Goal: Transaction & Acquisition: Purchase product/service

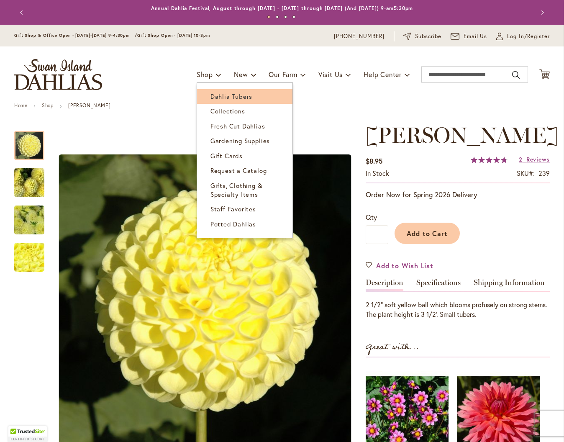
click at [211, 98] on span "Dahlia Tubers" at bounding box center [232, 96] width 42 height 8
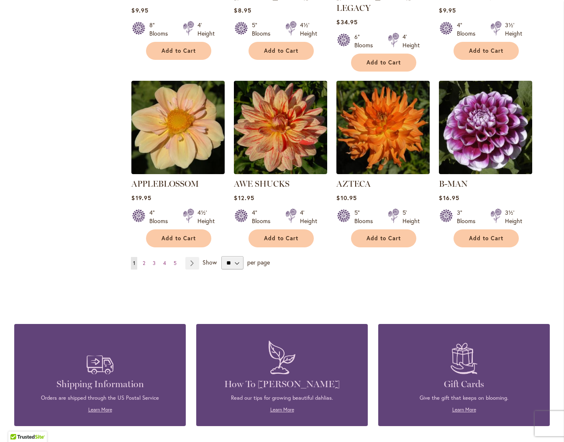
scroll to position [632, 0]
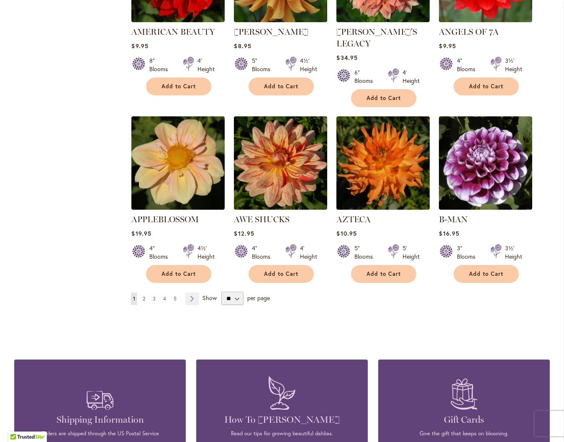
click at [144, 296] on span "2" at bounding box center [144, 299] width 3 height 6
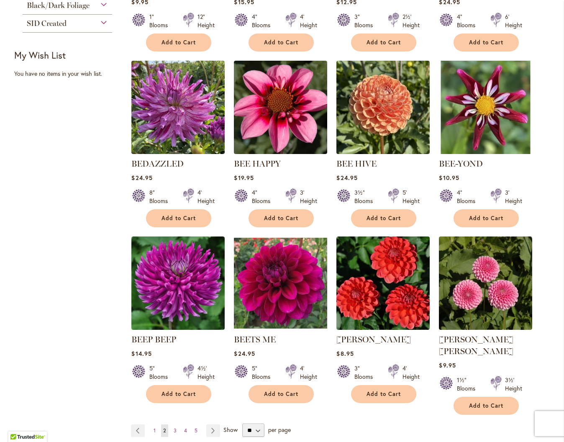
scroll to position [523, 0]
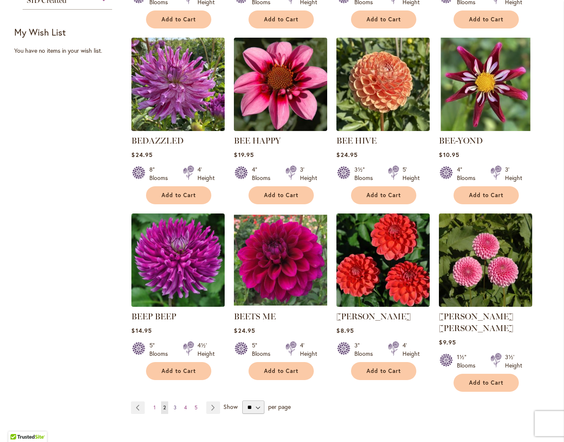
click at [173, 401] on link "Page 3" at bounding box center [175, 407] width 7 height 13
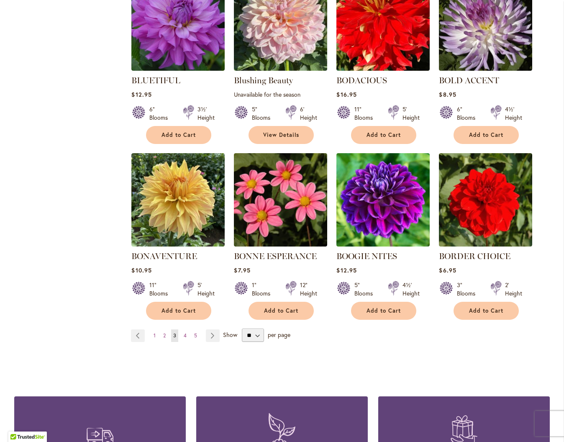
scroll to position [585, 0]
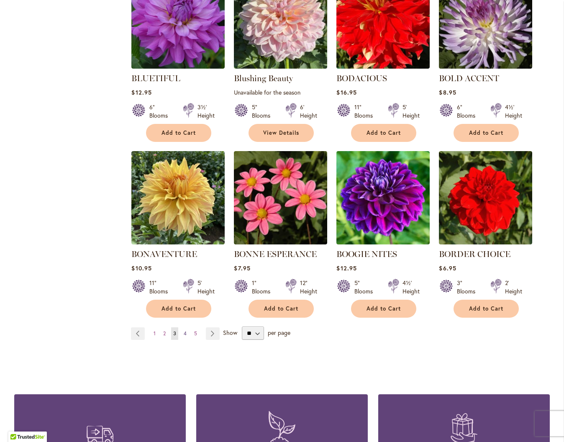
click at [186, 332] on span "4" at bounding box center [185, 333] width 3 height 6
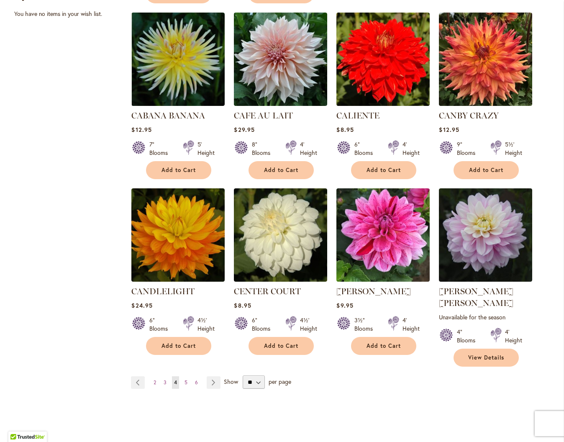
scroll to position [565, 0]
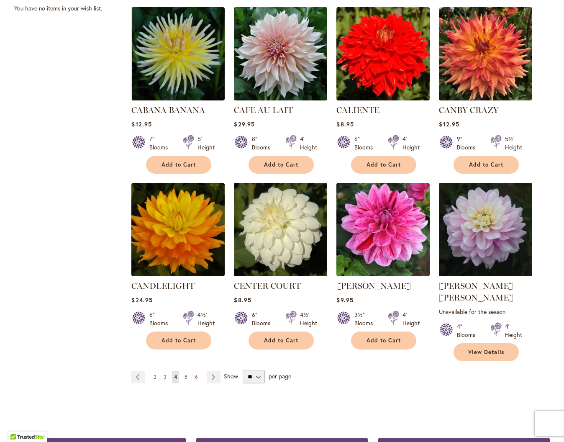
click at [185, 374] on span "5" at bounding box center [186, 377] width 3 height 6
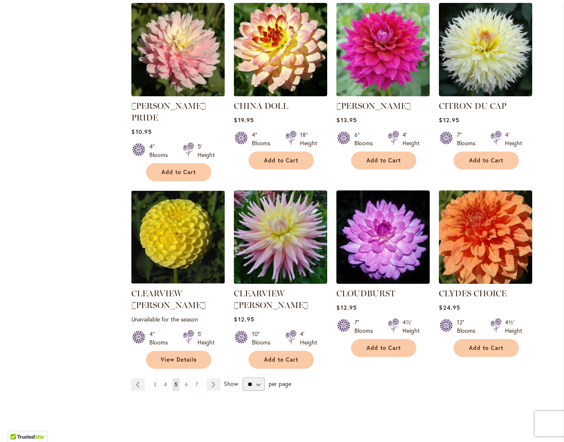
scroll to position [572, 0]
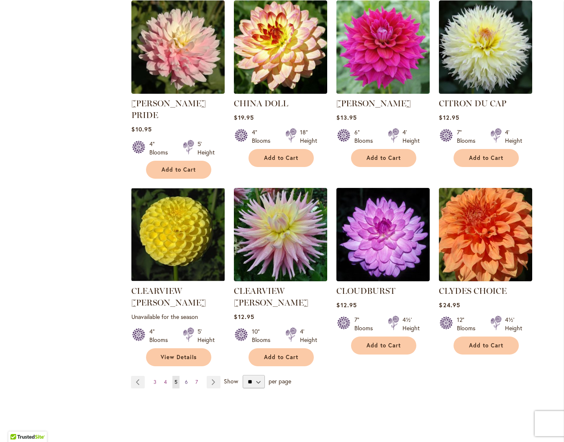
click at [187, 379] on span "6" at bounding box center [186, 382] width 3 height 6
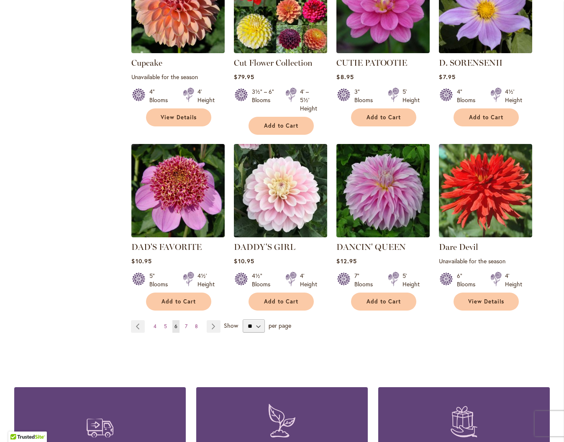
scroll to position [625, 0]
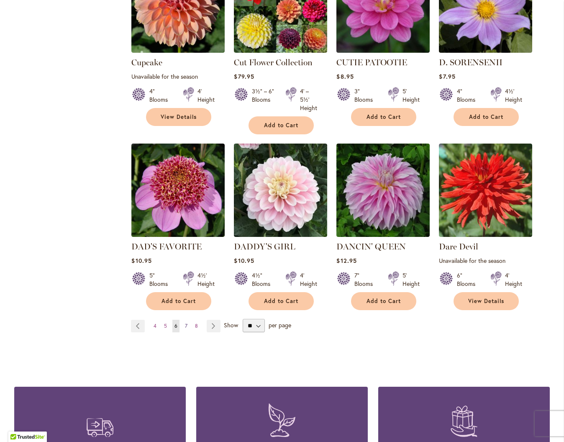
click at [186, 323] on span "7" at bounding box center [186, 326] width 3 height 6
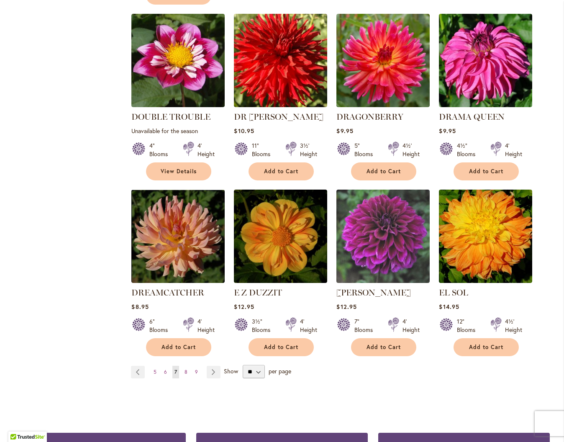
scroll to position [571, 0]
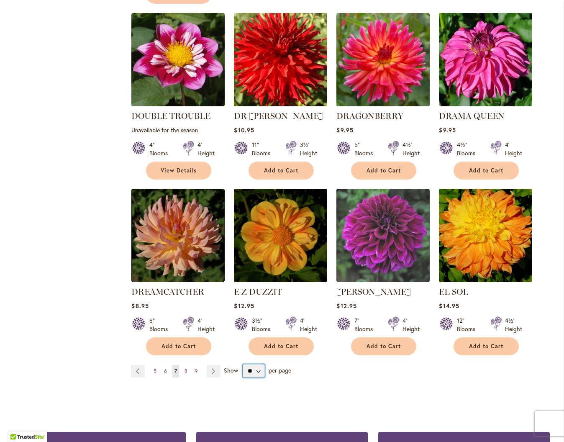
click at [260, 364] on select "** ** ** **" at bounding box center [254, 370] width 22 height 13
select select "**"
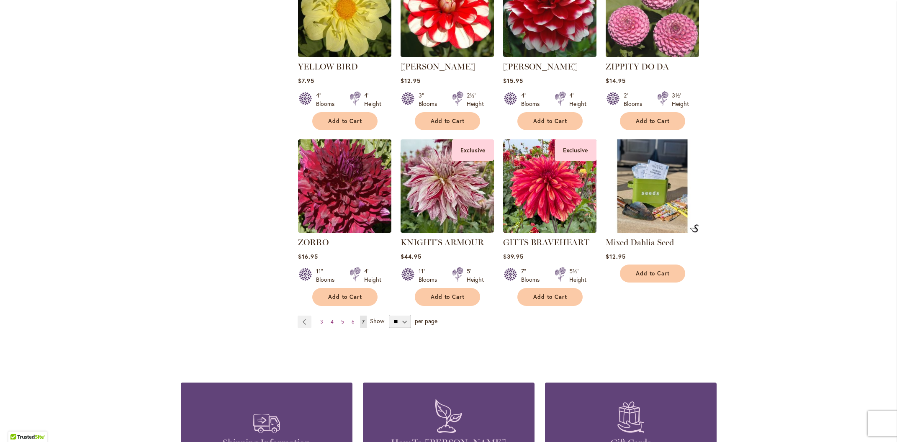
scroll to position [1190, 0]
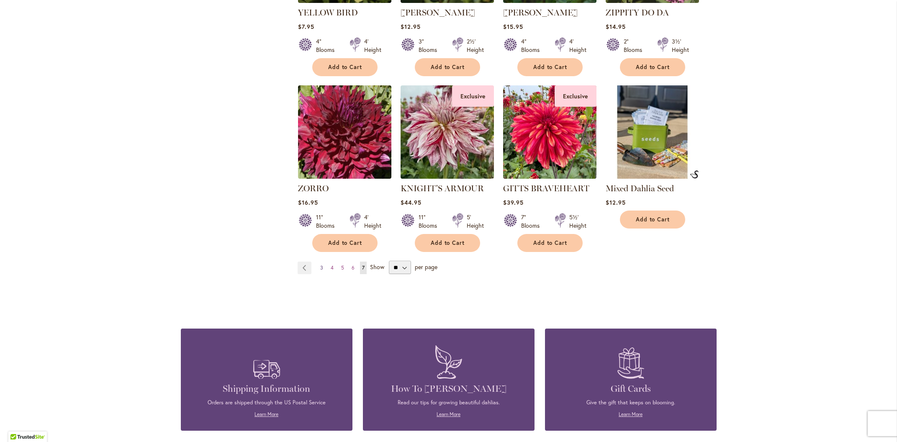
click at [321, 265] on span "3" at bounding box center [321, 268] width 3 height 6
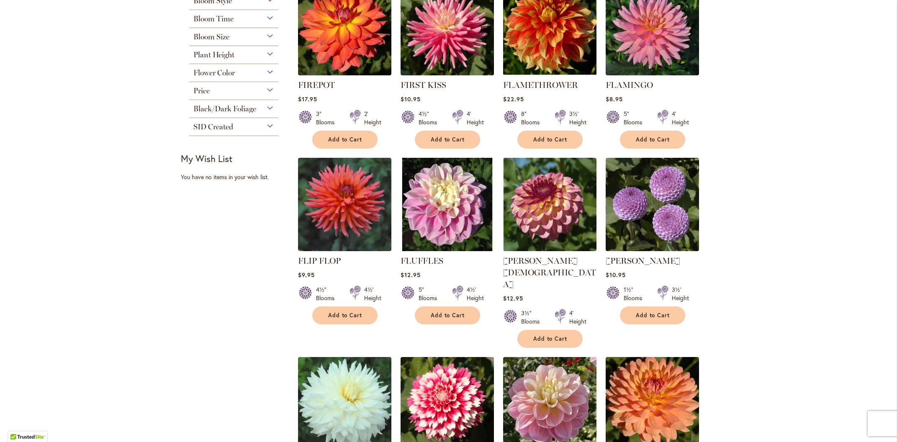
scroll to position [228, 0]
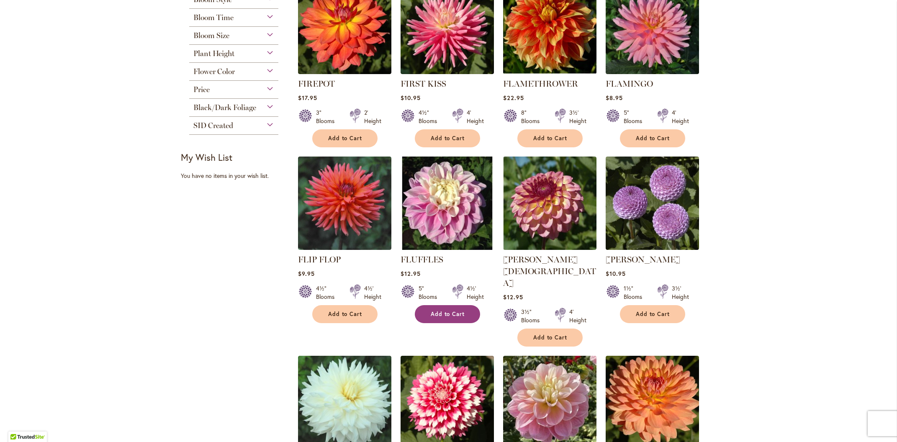
click at [444, 313] on span "Add to Cart" at bounding box center [448, 314] width 34 height 7
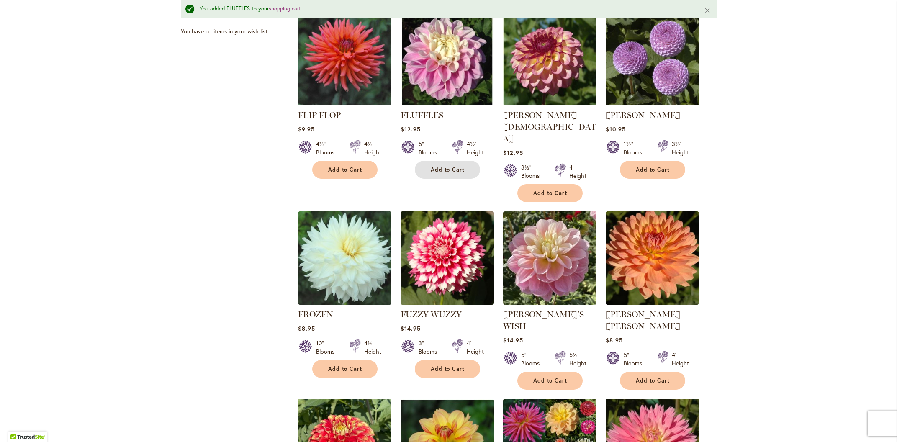
scroll to position [481, 0]
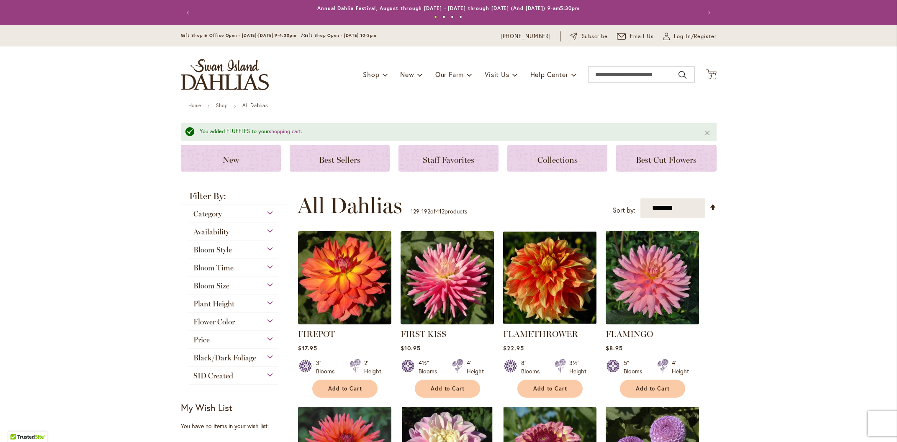
scroll to position [14, 0]
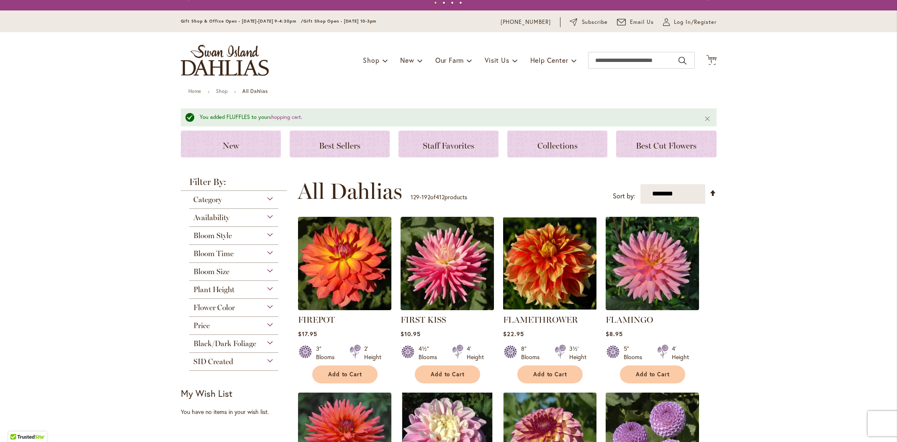
click at [214, 305] on span "Flower Color" at bounding box center [213, 307] width 41 height 9
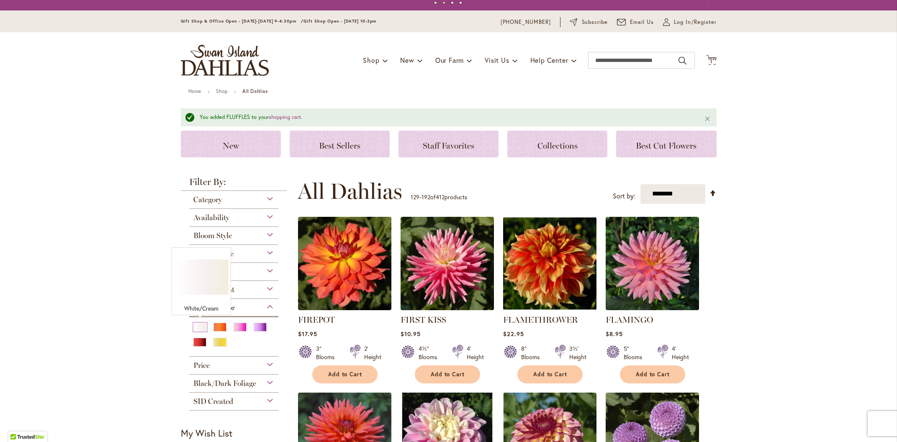
click at [200, 326] on div "White/Cream" at bounding box center [199, 327] width 13 height 9
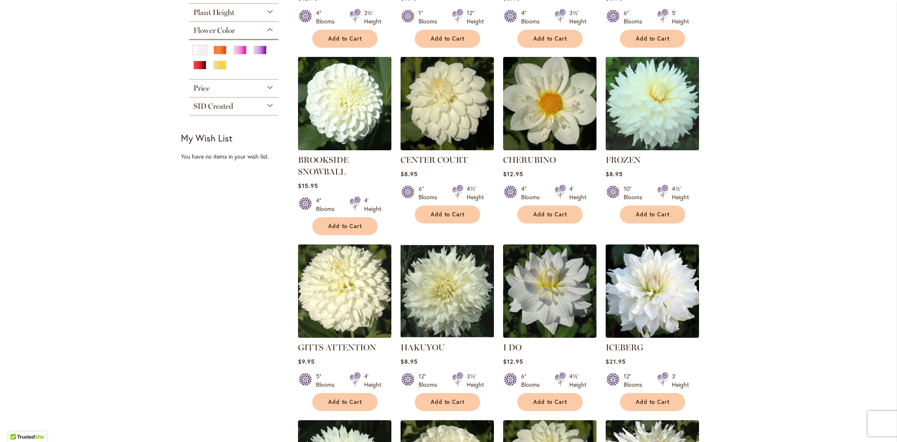
scroll to position [104, 0]
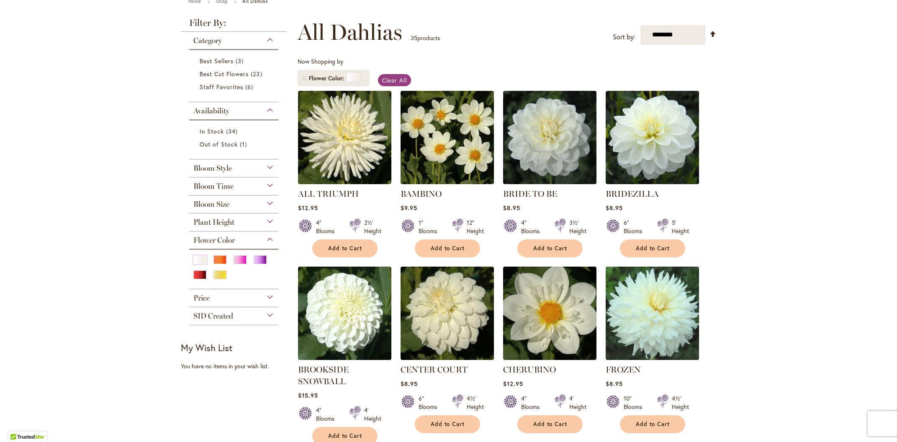
click at [224, 200] on span "Bloom Size" at bounding box center [211, 204] width 36 height 9
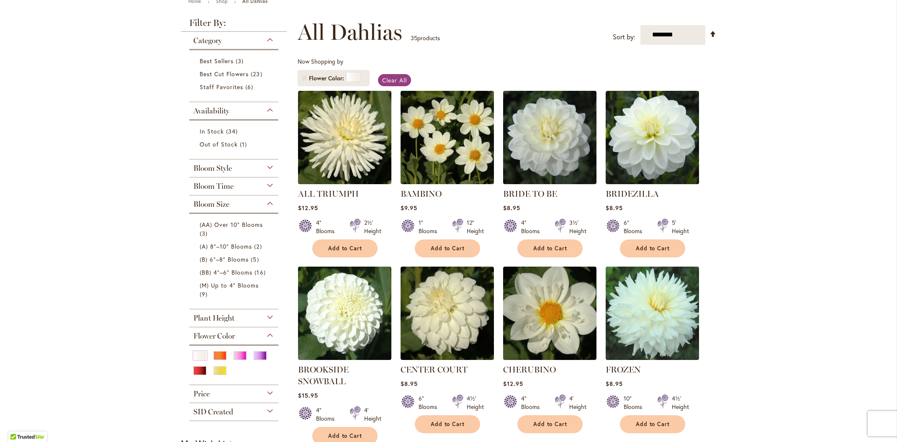
click at [223, 185] on span "Bloom Time" at bounding box center [213, 186] width 40 height 9
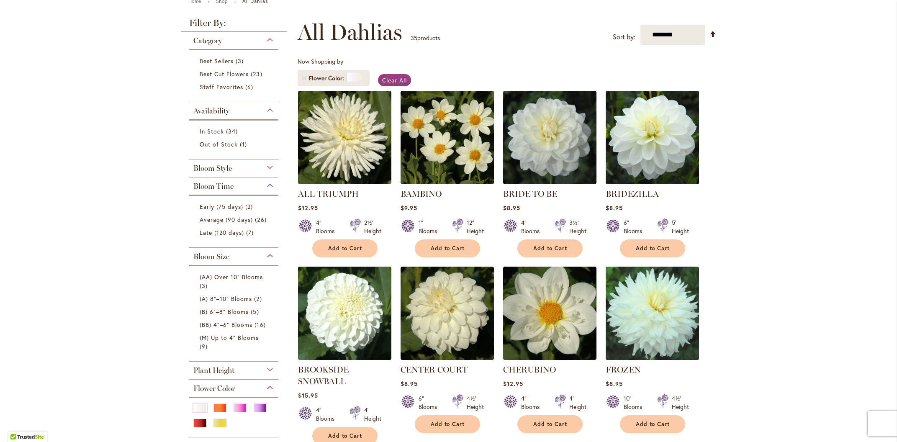
click at [221, 167] on span "Bloom Style" at bounding box center [212, 168] width 39 height 9
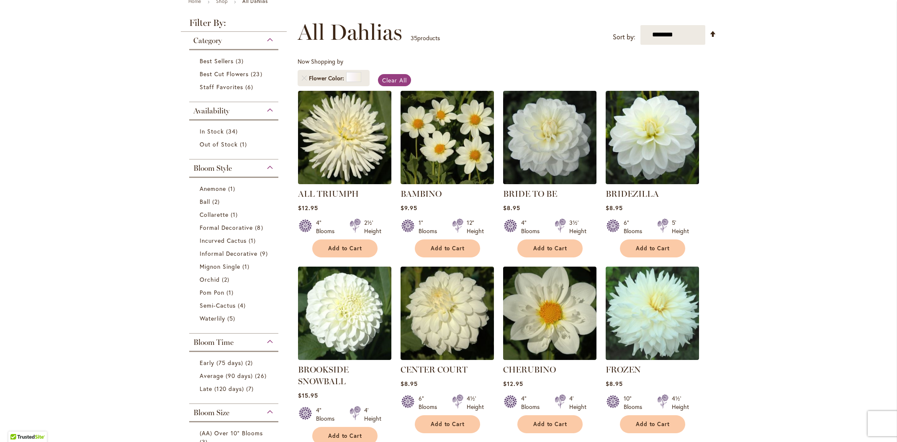
click at [221, 167] on span "Bloom Style" at bounding box center [212, 168] width 39 height 9
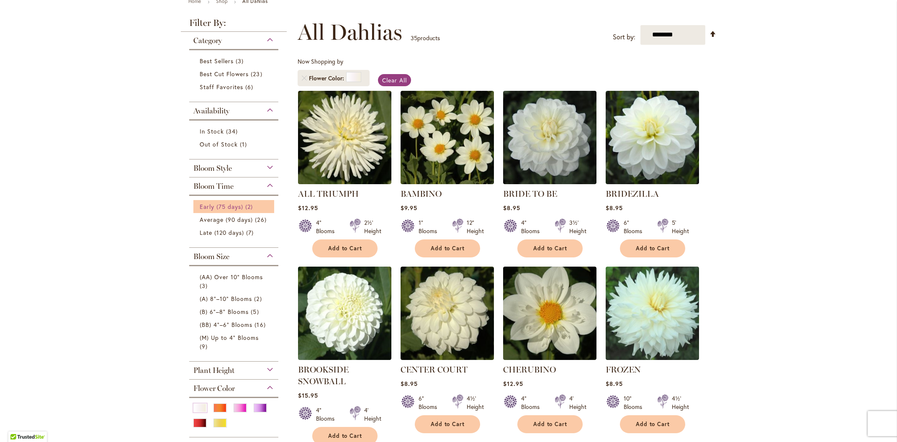
click at [215, 206] on span "Early (75 days)" at bounding box center [222, 207] width 44 height 8
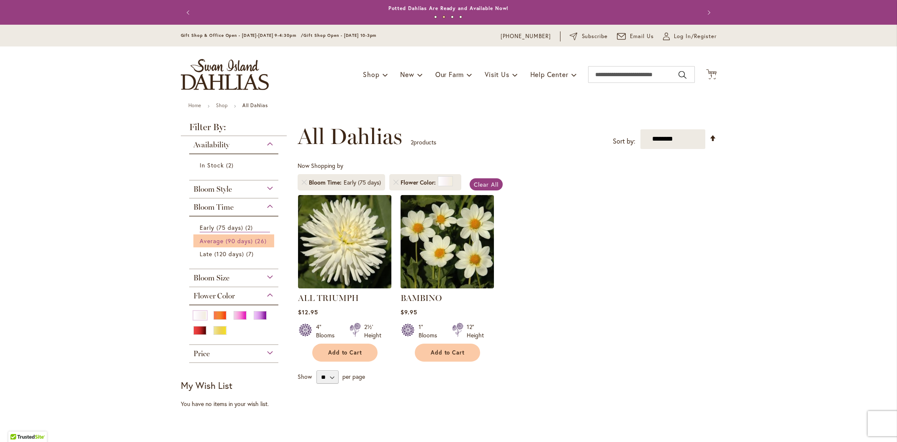
click at [212, 239] on span "Average (90 days)" at bounding box center [227, 241] width 54 height 8
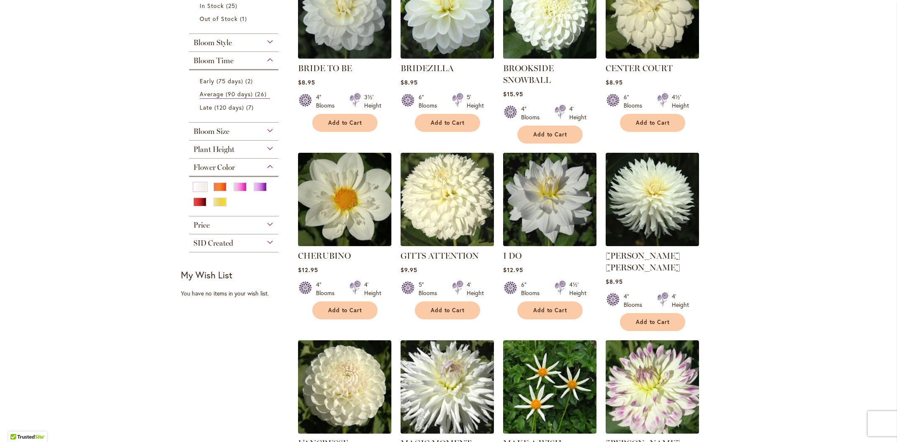
scroll to position [226, 0]
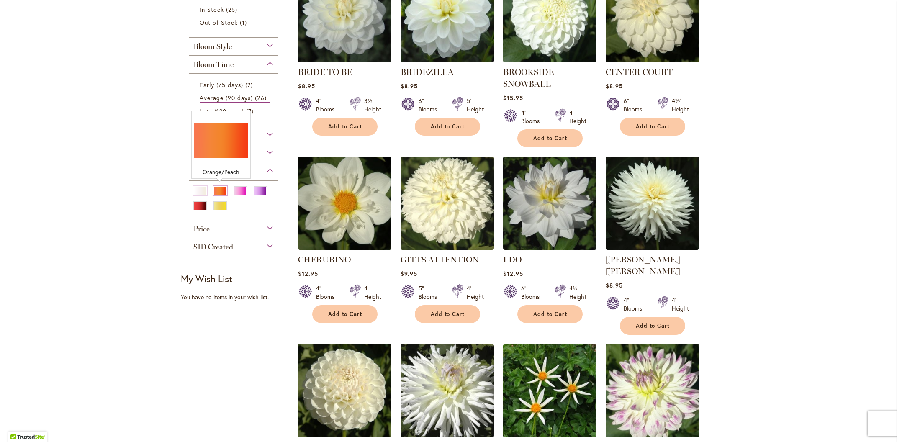
click at [218, 186] on div "Orange/Peach" at bounding box center [219, 190] width 13 height 9
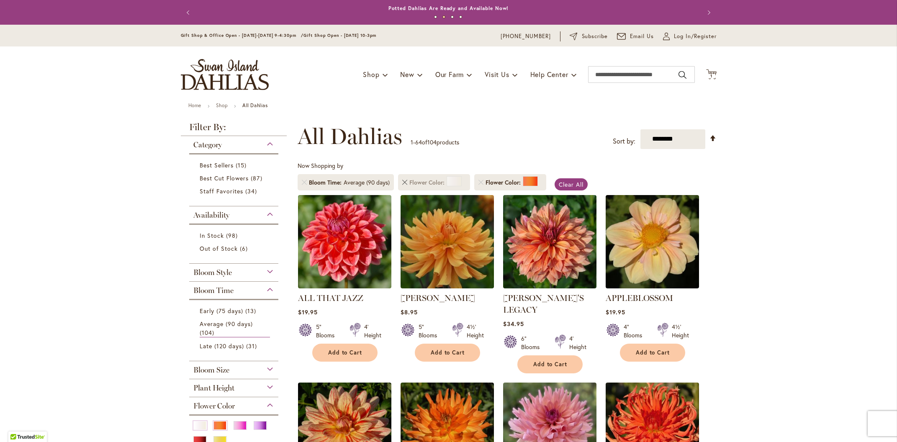
click at [403, 184] on link "Remove Flower Color White/Cream" at bounding box center [404, 182] width 5 height 5
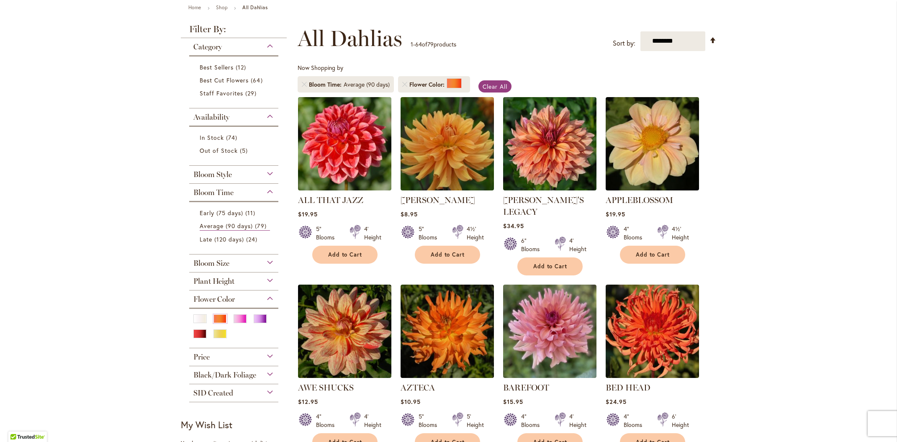
scroll to position [27, 0]
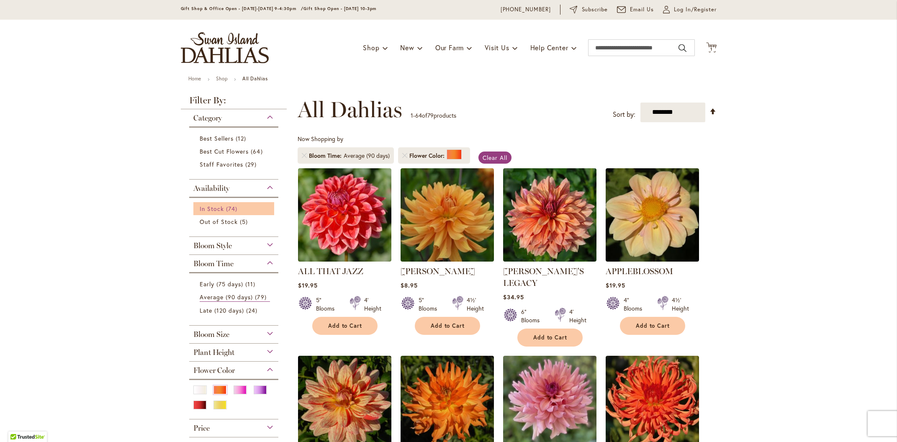
click at [213, 209] on span "In Stock" at bounding box center [212, 209] width 24 height 8
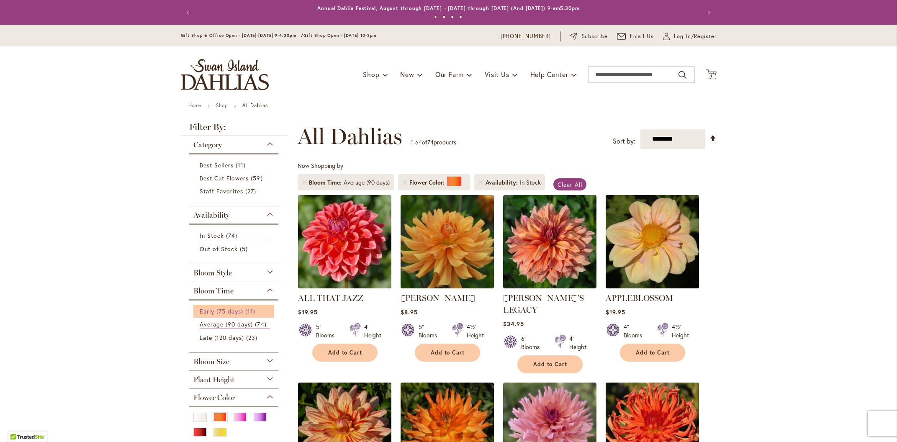
click at [215, 310] on span "Early (75 days)" at bounding box center [222, 311] width 44 height 8
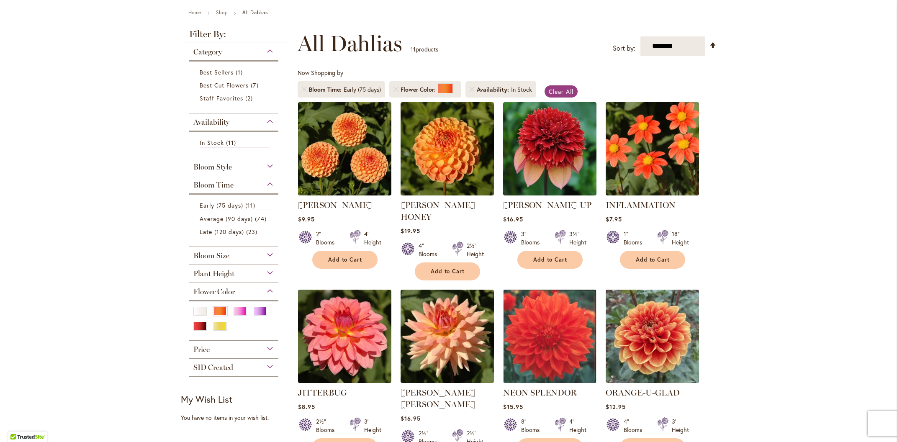
scroll to position [145, 0]
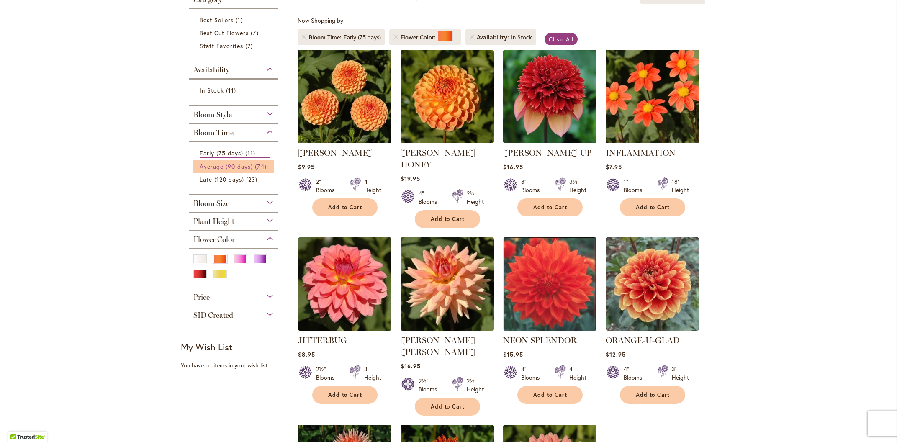
click at [218, 163] on span "Average (90 days)" at bounding box center [227, 166] width 54 height 8
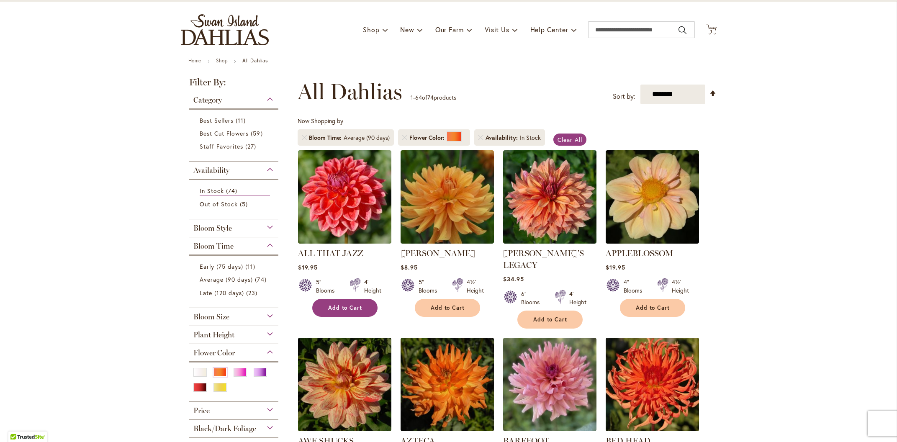
scroll to position [45, 0]
click at [212, 222] on div "Bloom Style" at bounding box center [234, 225] width 90 height 13
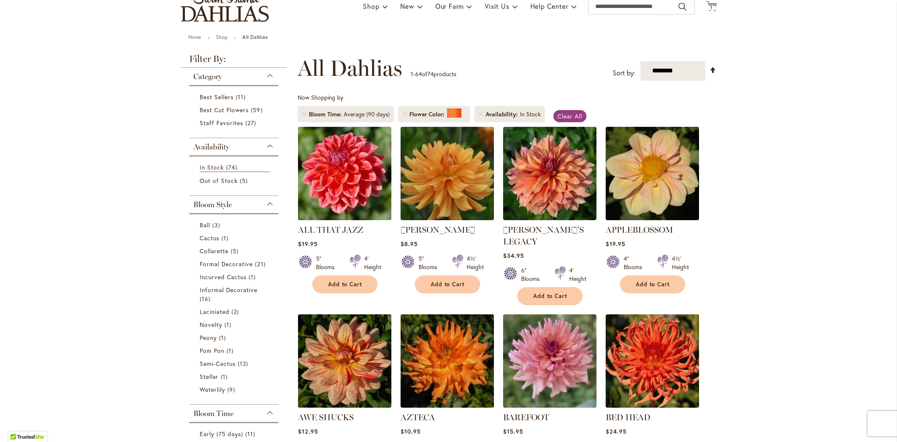
scroll to position [62, 0]
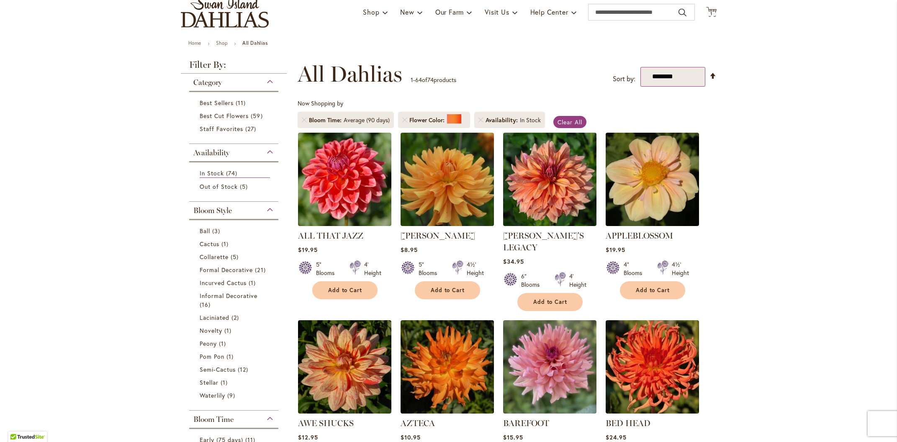
click at [666, 76] on select "**********" at bounding box center [672, 77] width 65 height 20
select select "*****"
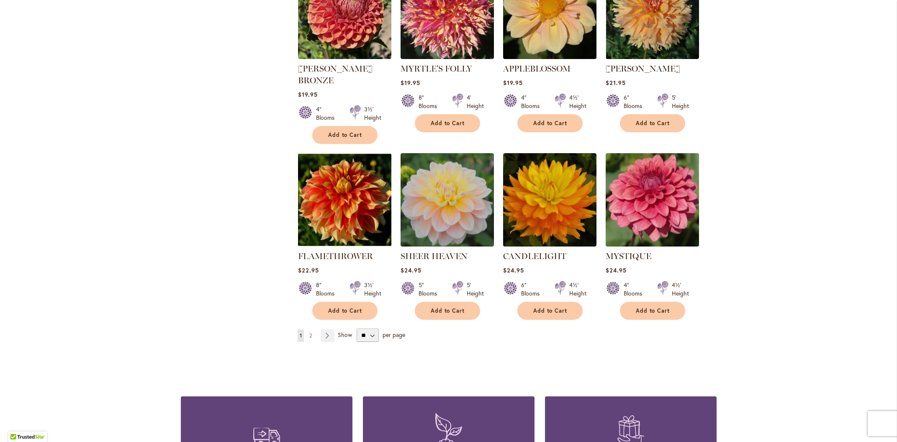
scroll to position [2791, 0]
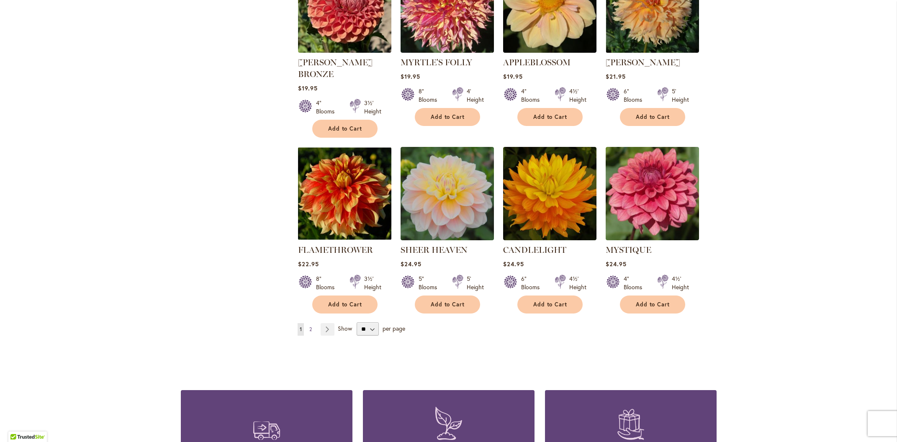
click at [311, 326] on span "2" at bounding box center [310, 329] width 3 height 6
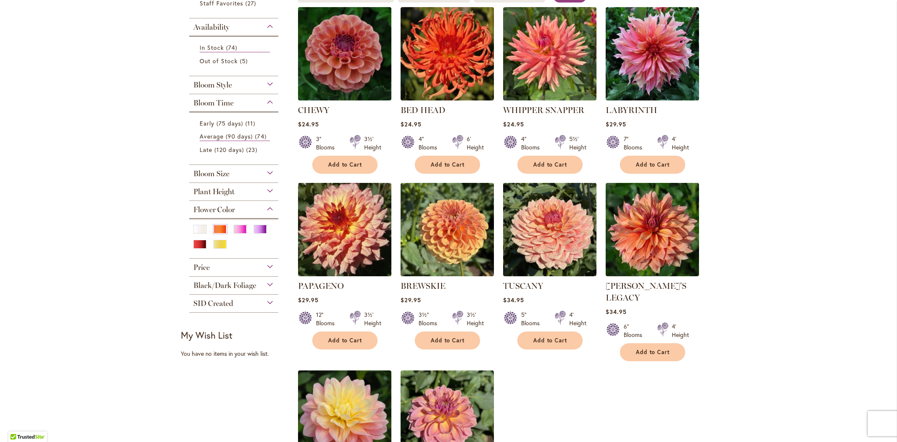
scroll to position [170, 0]
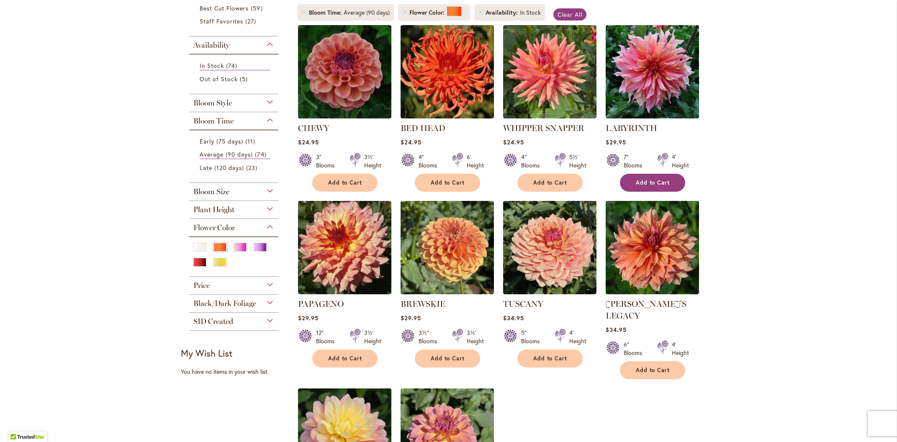
click at [648, 182] on span "Add to Cart" at bounding box center [653, 182] width 34 height 7
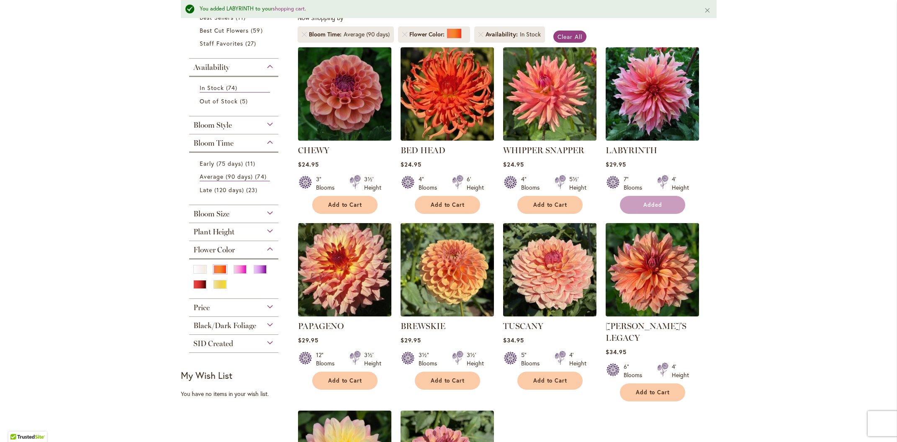
scroll to position [192, 0]
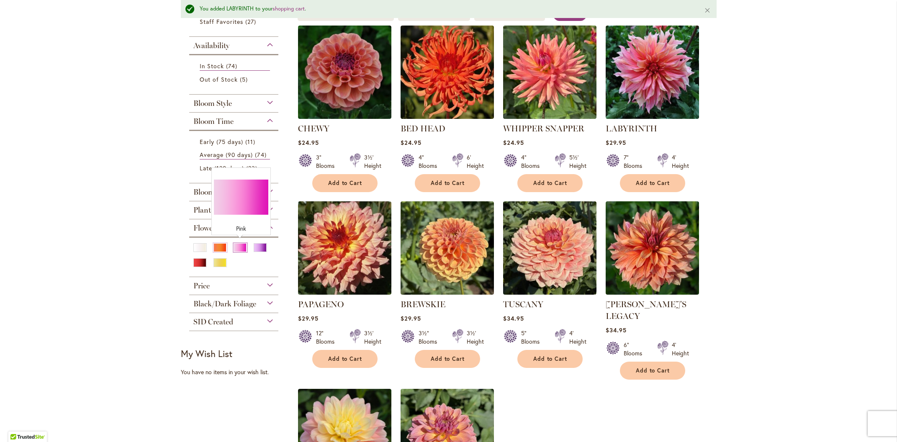
click at [237, 246] on div "Pink" at bounding box center [240, 247] width 13 height 9
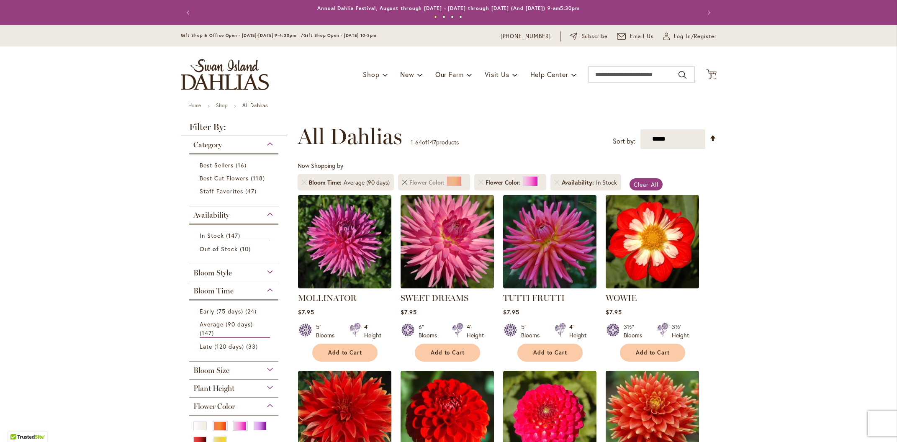
click at [403, 181] on link "Remove Flower Color Orange/Peach" at bounding box center [404, 182] width 5 height 5
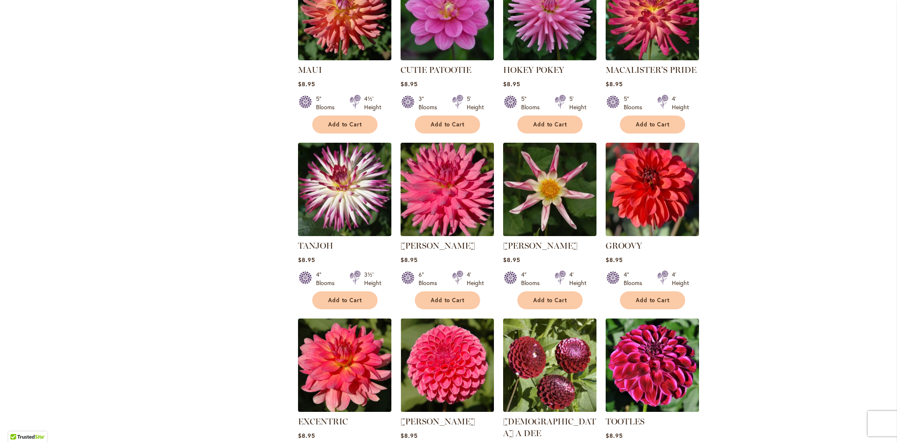
scroll to position [586, 0]
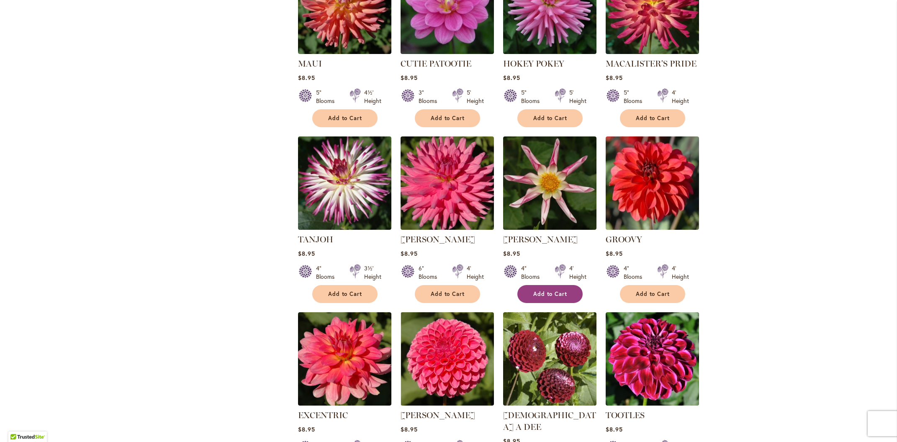
click at [547, 296] on span "Add to Cart" at bounding box center [550, 293] width 34 height 7
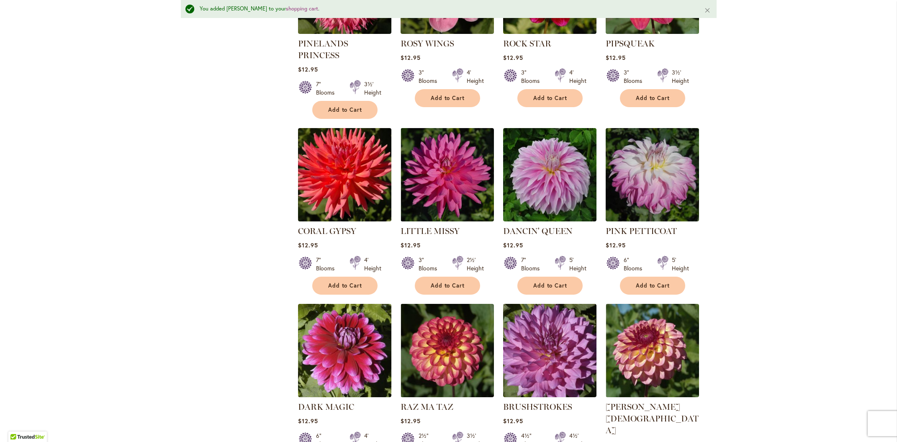
scroll to position [2072, 0]
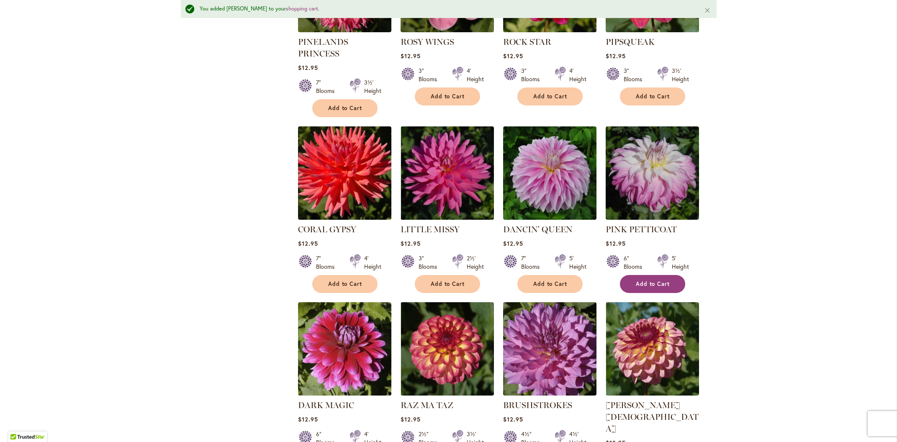
click at [658, 280] on span "Add to Cart" at bounding box center [653, 283] width 34 height 7
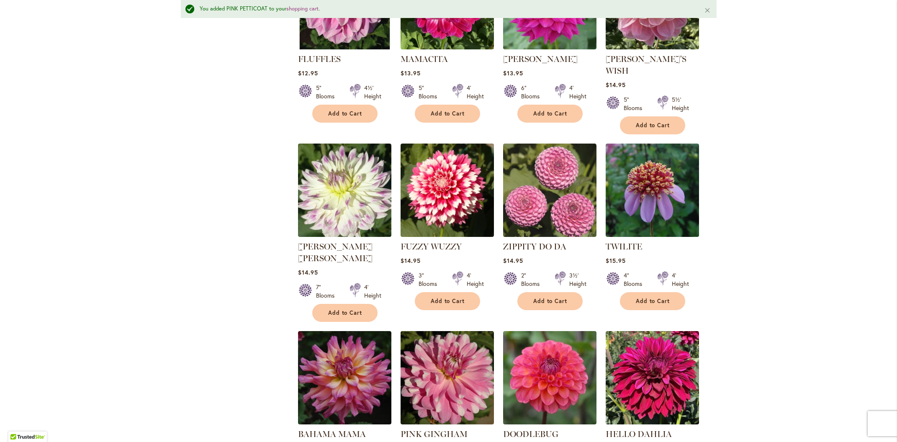
scroll to position [2641, 0]
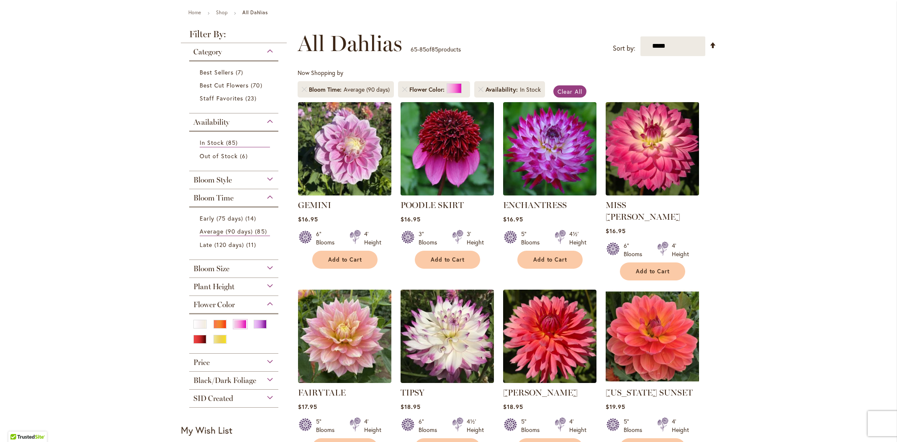
scroll to position [94, 0]
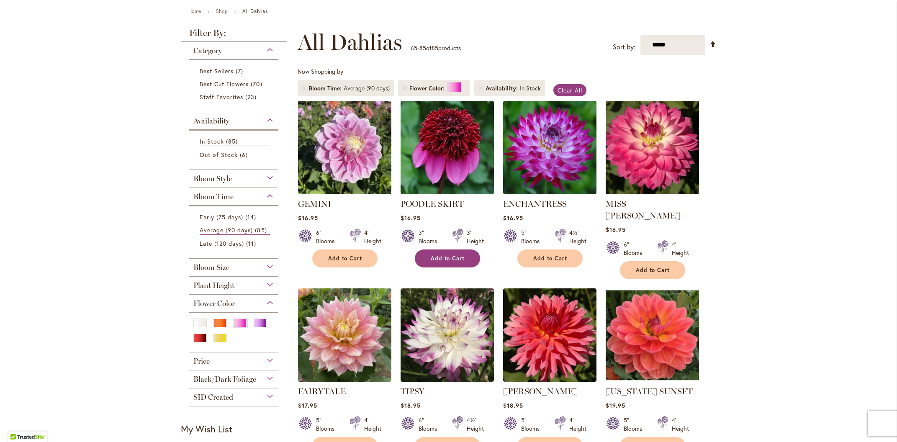
click at [435, 253] on button "Add to Cart" at bounding box center [447, 258] width 65 height 18
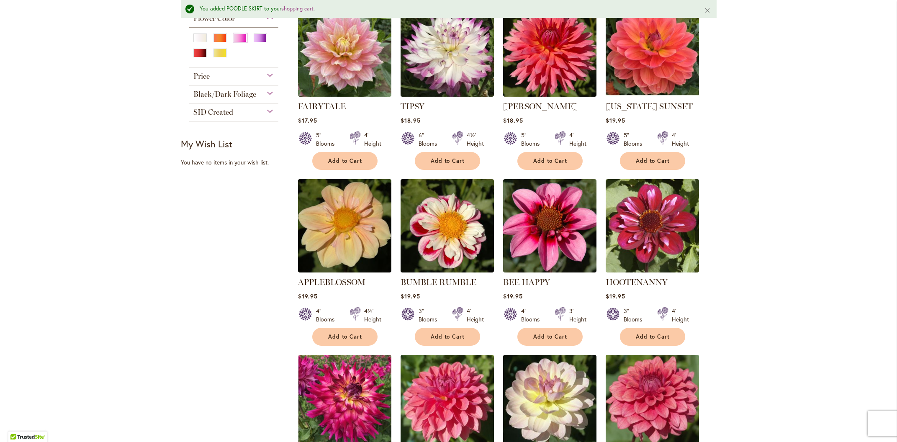
scroll to position [403, 0]
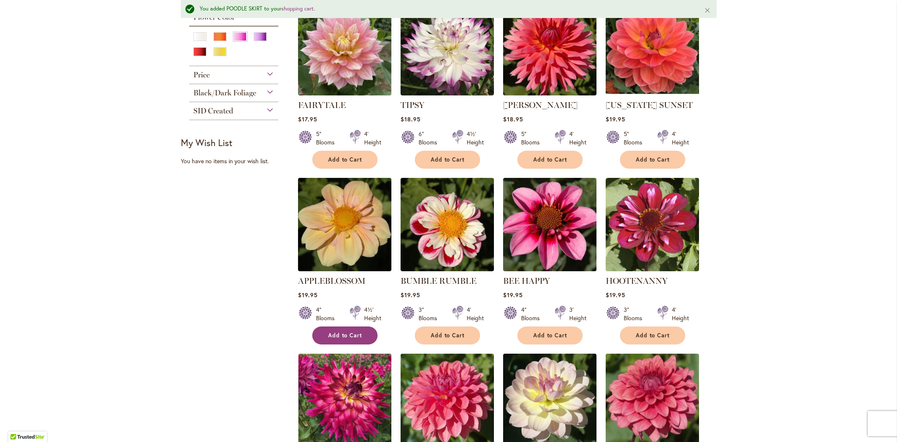
click at [330, 332] on span "Add to Cart" at bounding box center [345, 335] width 34 height 7
click at [458, 332] on span "Add to Cart" at bounding box center [448, 335] width 34 height 7
click at [650, 326] on button "Add to Cart" at bounding box center [652, 335] width 65 height 18
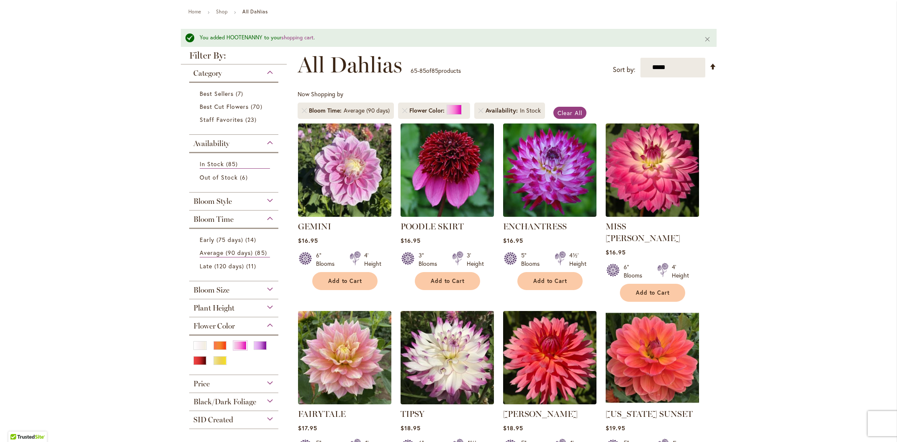
scroll to position [94, 0]
click at [260, 342] on div "Purple" at bounding box center [260, 345] width 13 height 9
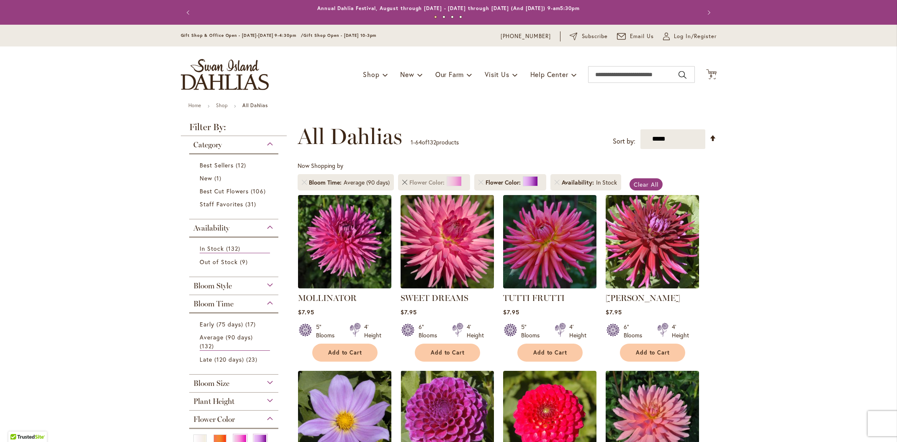
click at [406, 183] on link "Remove Flower Color Pink" at bounding box center [404, 182] width 5 height 5
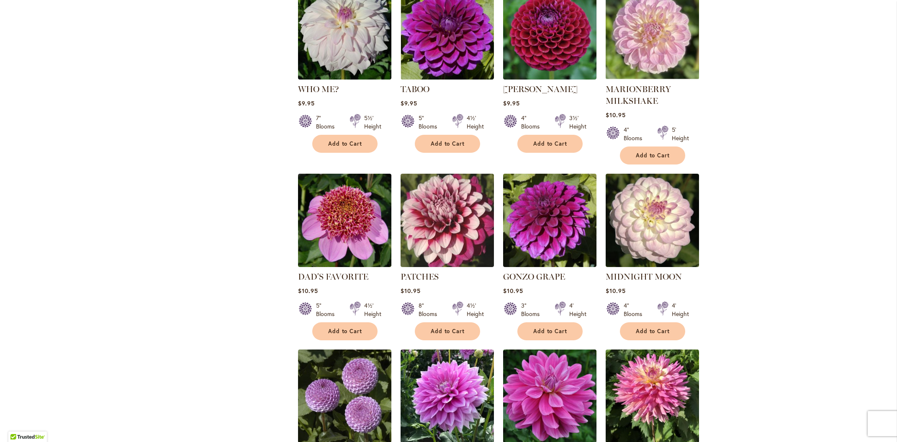
scroll to position [832, 0]
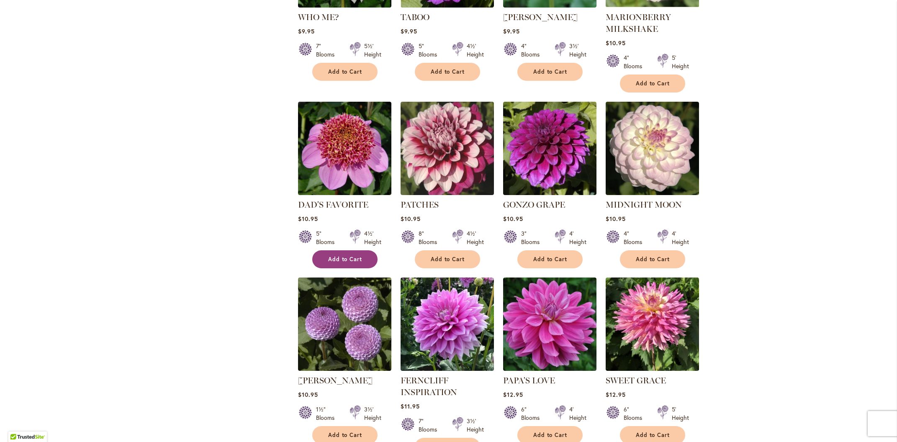
click at [354, 256] on span "Add to Cart" at bounding box center [345, 259] width 34 height 7
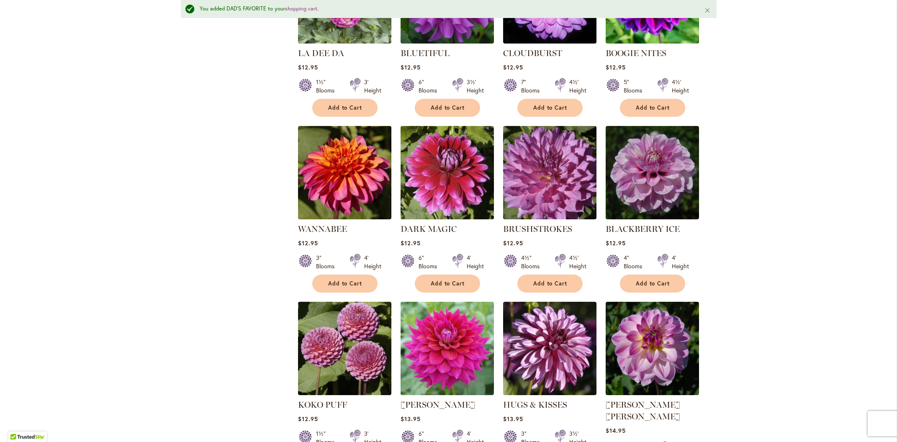
scroll to position [1387, 0]
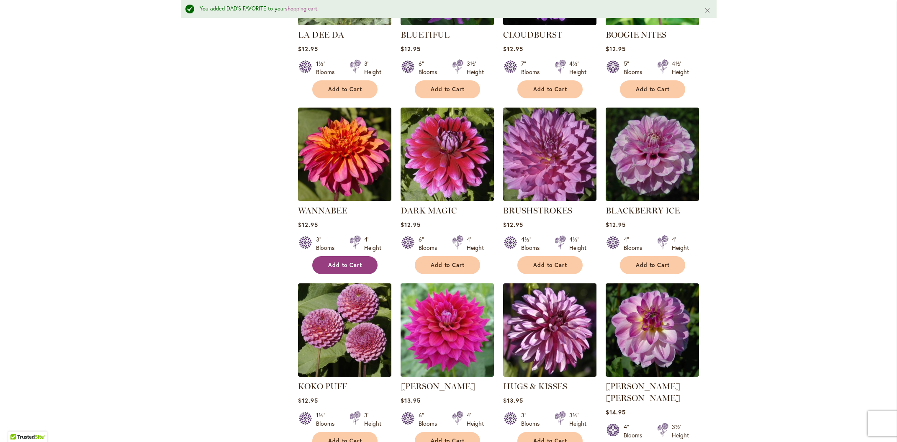
click at [331, 262] on span "Add to Cart" at bounding box center [345, 265] width 34 height 7
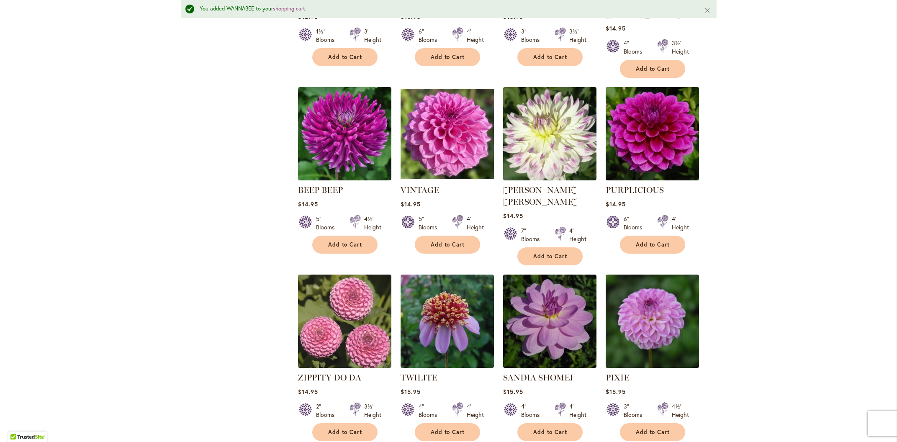
scroll to position [1772, 0]
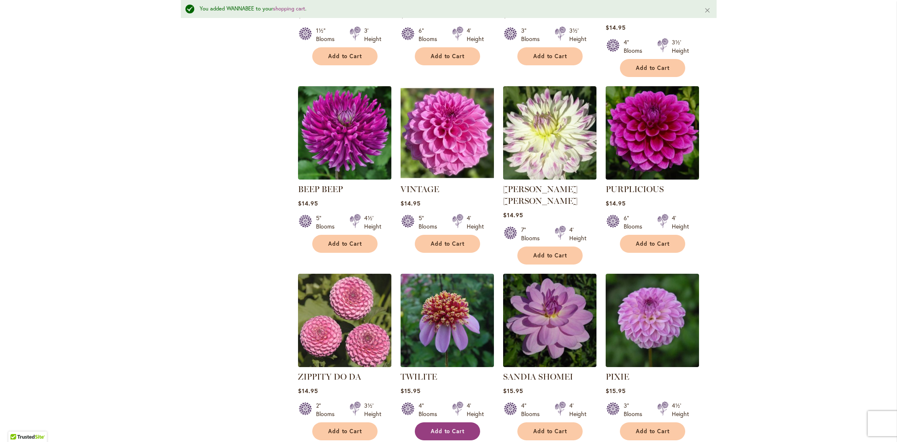
click at [433, 428] on span "Add to Cart" at bounding box center [448, 431] width 34 height 7
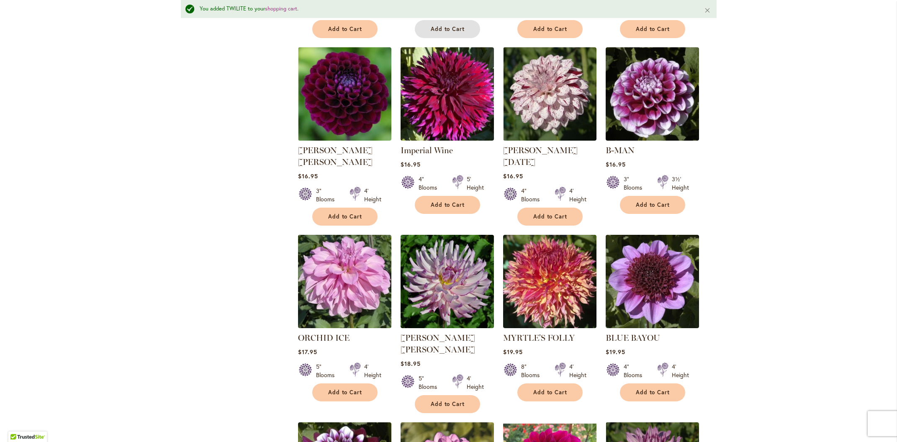
scroll to position [2173, 0]
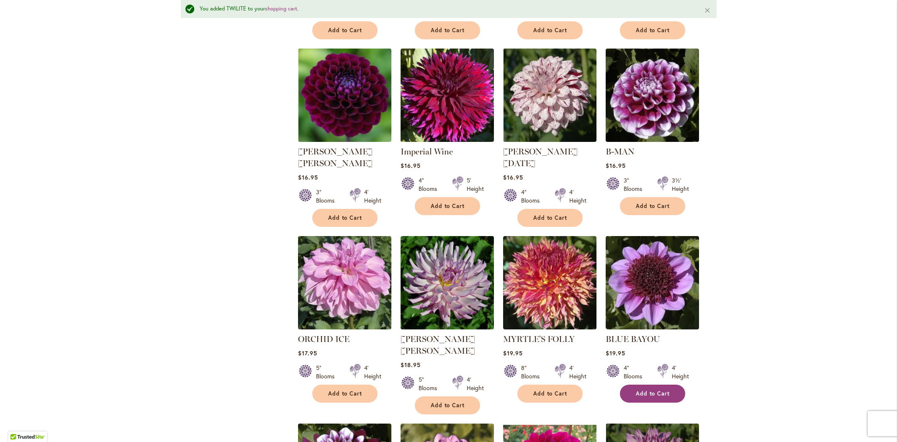
click at [657, 390] on span "Add to Cart" at bounding box center [653, 393] width 34 height 7
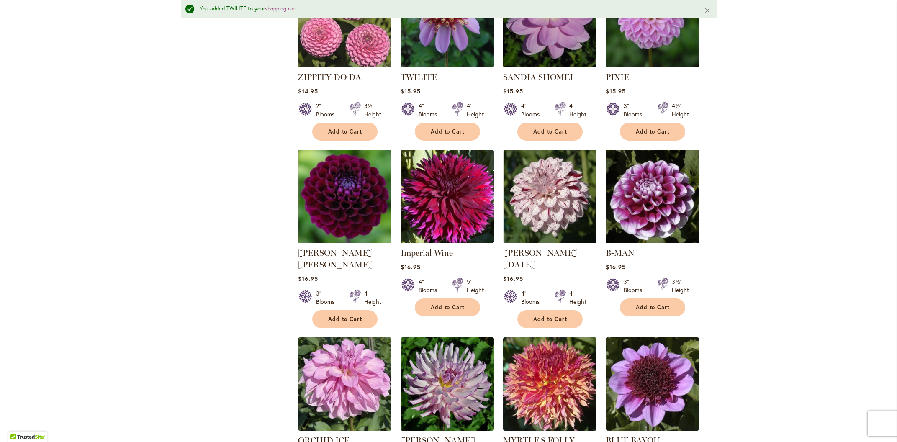
scroll to position [1996, 0]
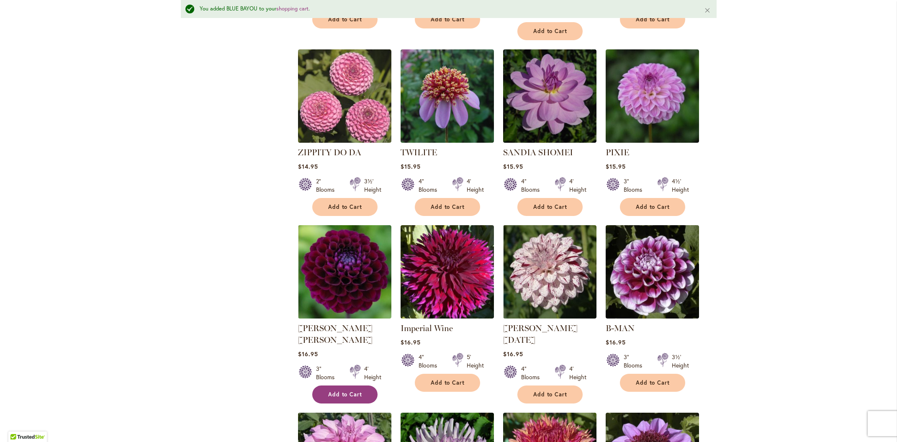
click at [342, 391] on span "Add to Cart" at bounding box center [345, 394] width 34 height 7
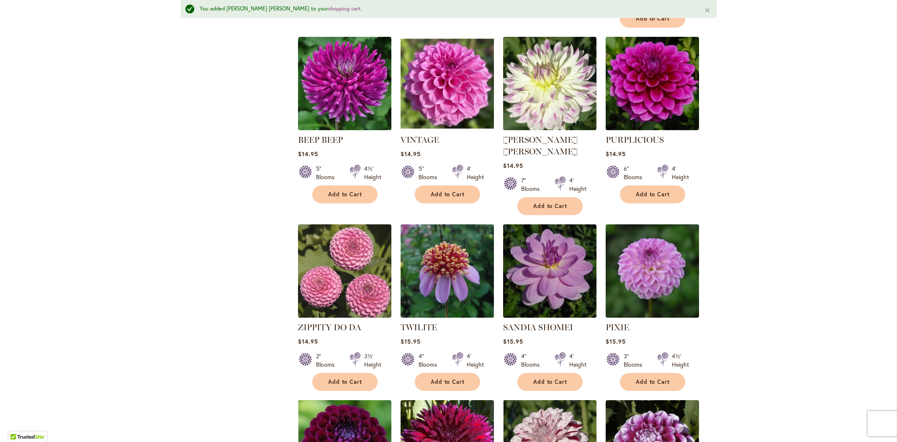
scroll to position [1804, 0]
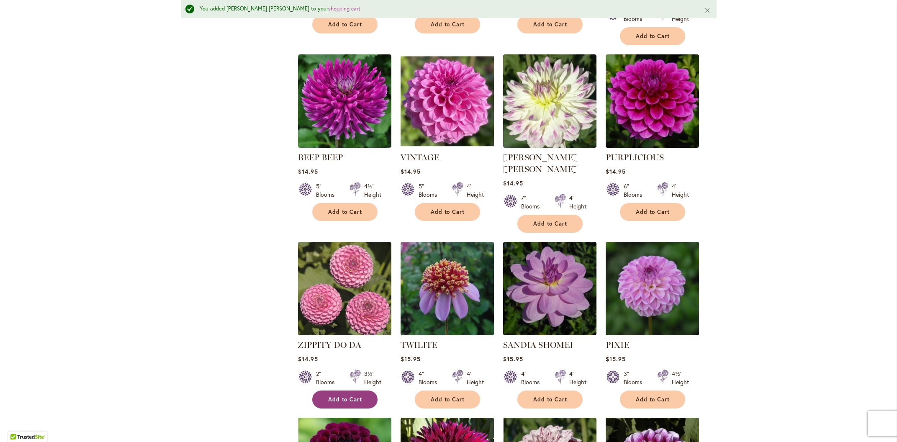
click at [334, 396] on span "Add to Cart" at bounding box center [345, 399] width 34 height 7
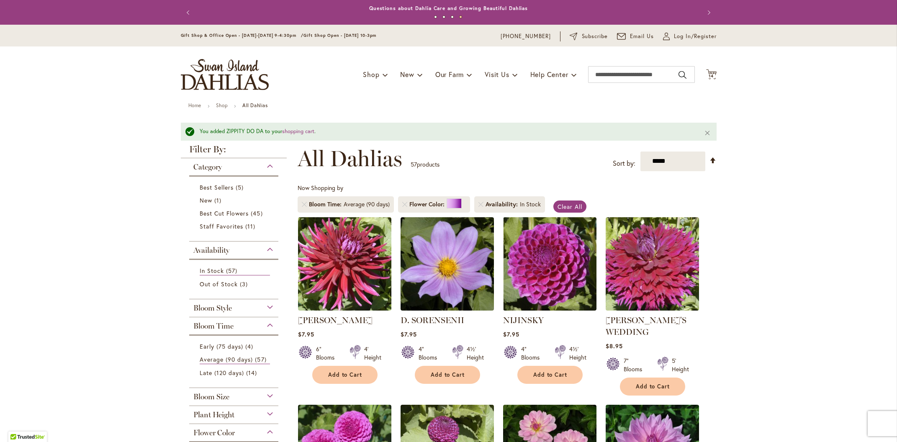
scroll to position [195, 0]
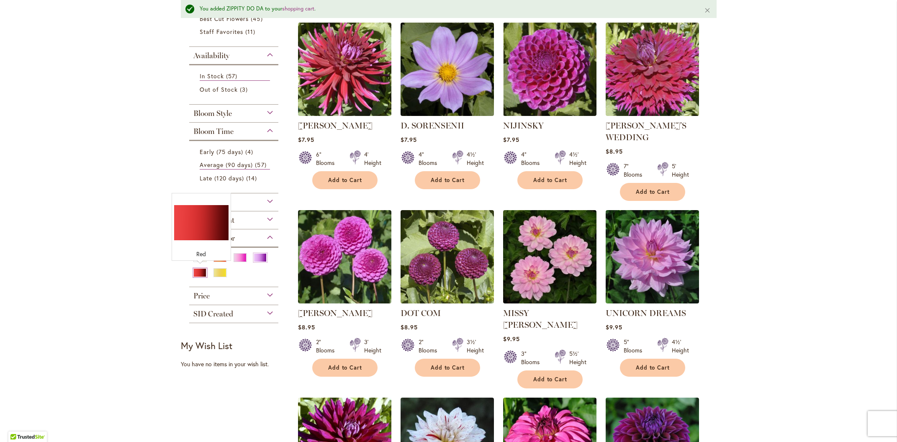
click at [196, 271] on div "Red" at bounding box center [199, 272] width 13 height 9
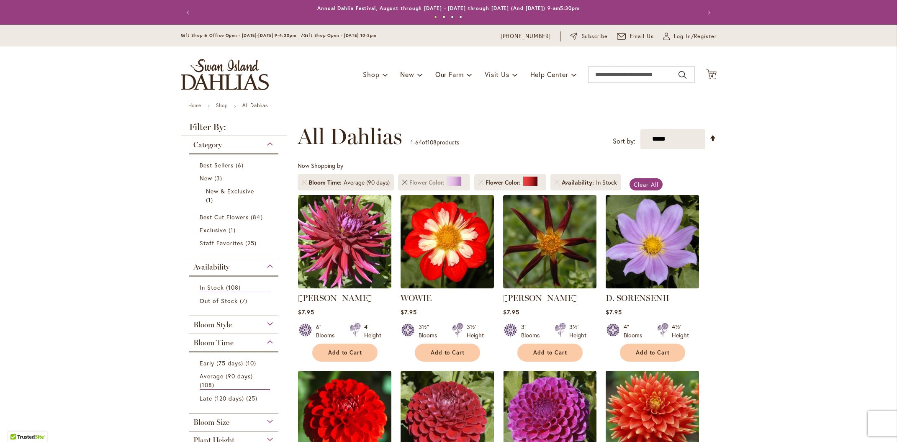
click at [404, 184] on link "Remove Flower Color Purple" at bounding box center [404, 182] width 5 height 5
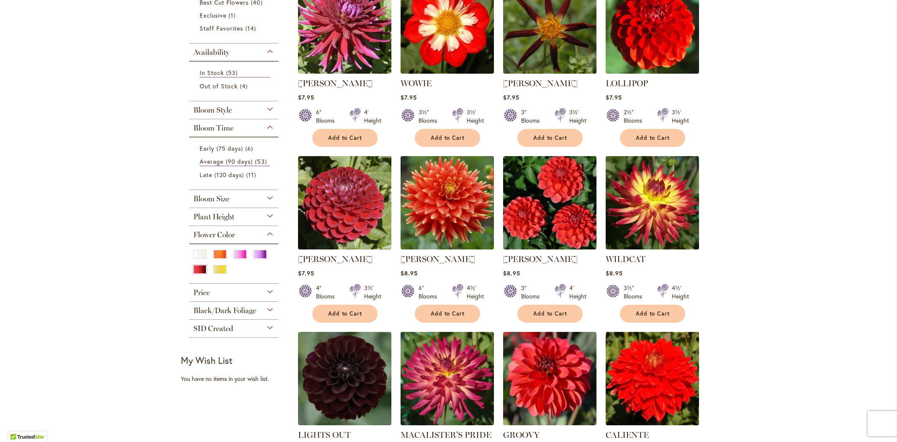
scroll to position [216, 0]
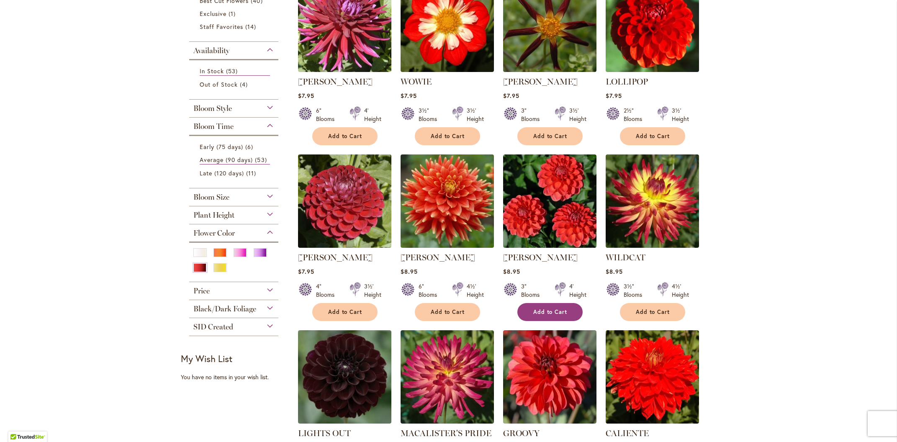
click at [544, 311] on span "Add to Cart" at bounding box center [550, 311] width 34 height 7
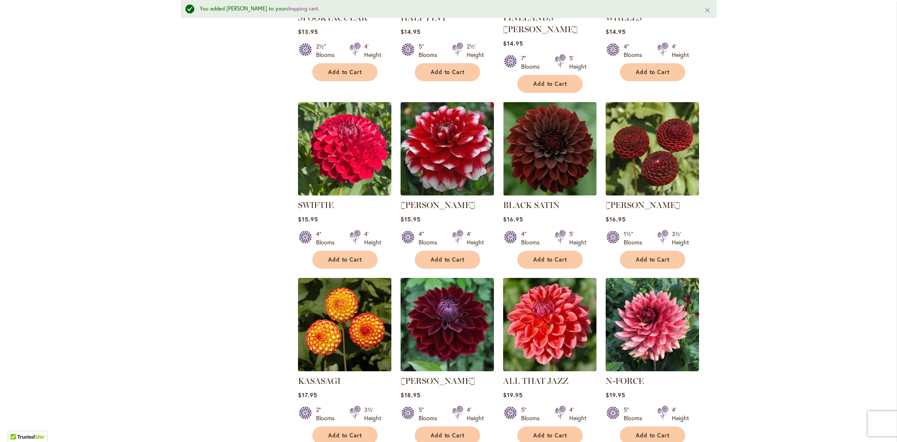
scroll to position [1944, 0]
click at [335, 432] on span "Add to Cart" at bounding box center [345, 435] width 34 height 7
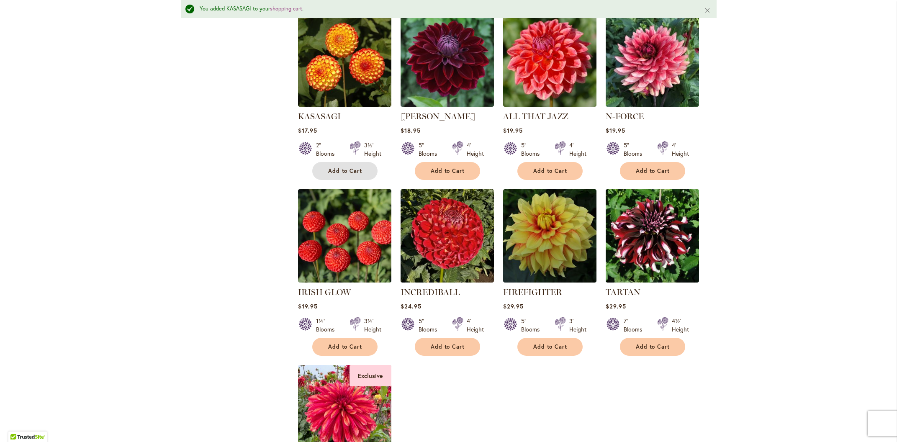
scroll to position [2317, 0]
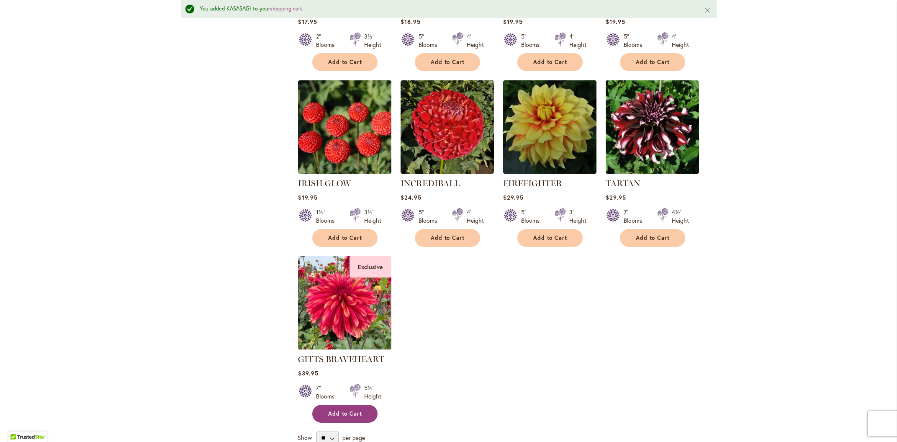
click at [342, 410] on span "Add to Cart" at bounding box center [345, 413] width 34 height 7
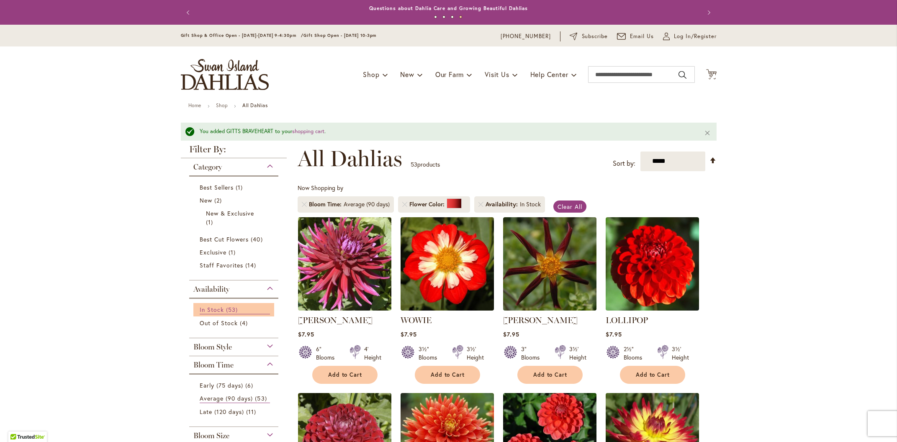
scroll to position [104, 0]
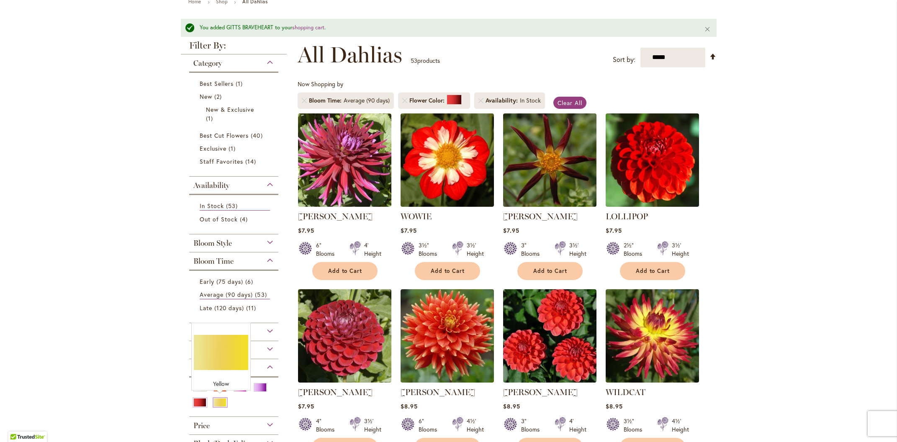
click at [221, 398] on div "Yellow" at bounding box center [219, 402] width 13 height 9
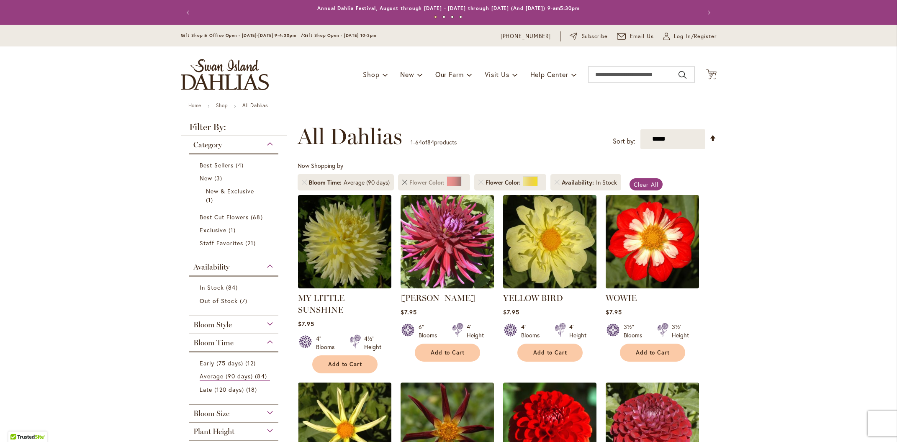
click at [402, 182] on link "Remove Flower Color Red" at bounding box center [404, 182] width 5 height 5
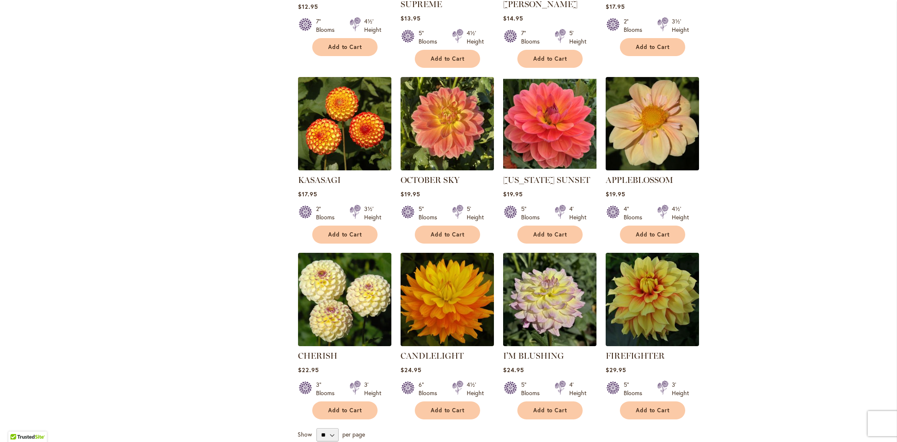
scroll to position [1466, 0]
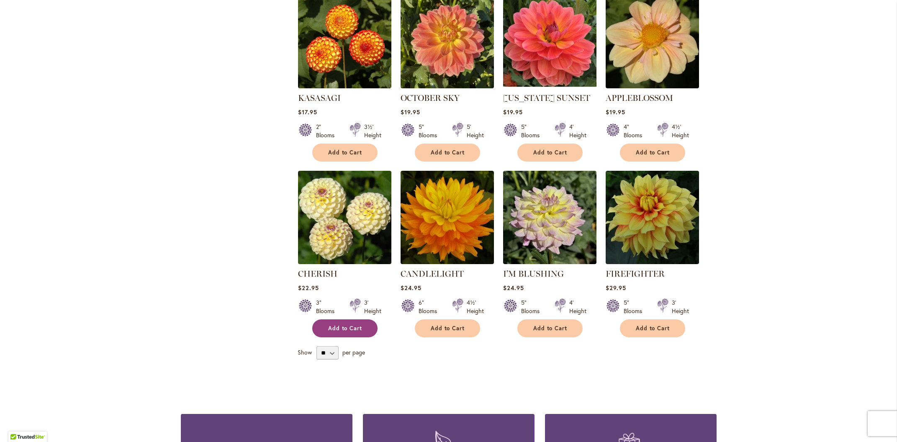
click at [330, 325] on span "Add to Cart" at bounding box center [345, 328] width 34 height 7
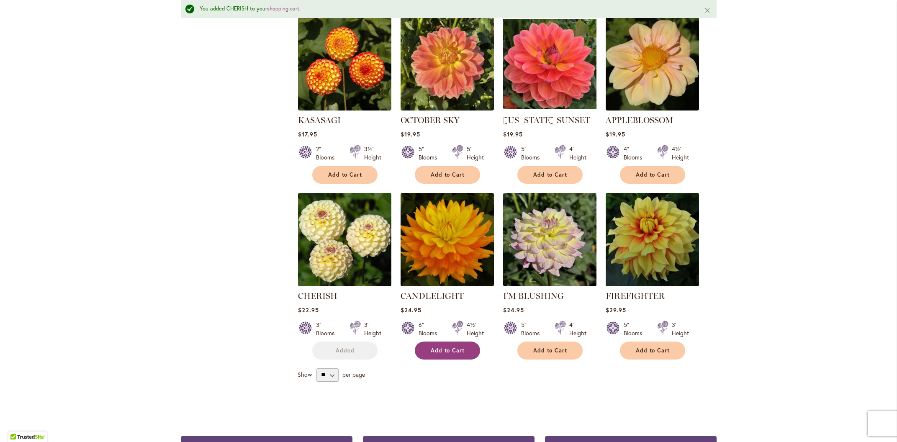
scroll to position [1488, 0]
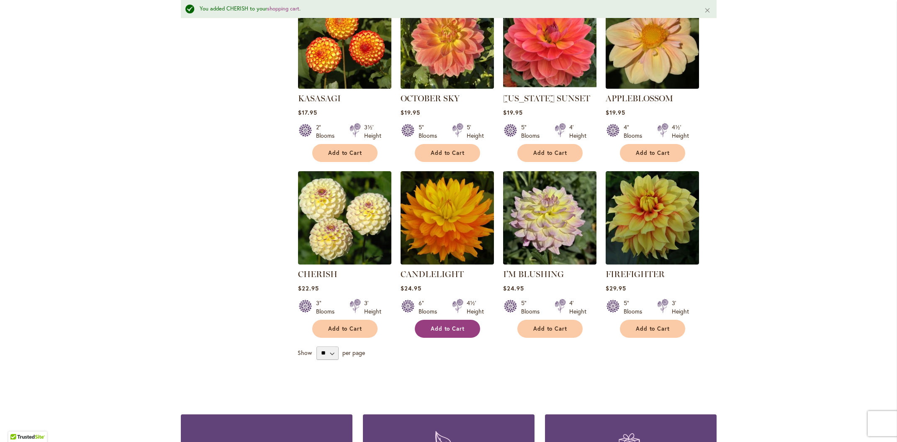
click at [452, 325] on span "Add to Cart" at bounding box center [448, 328] width 34 height 7
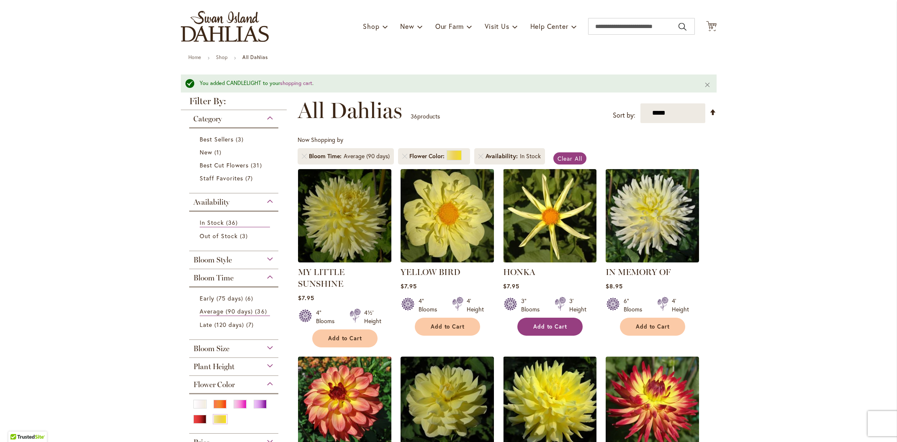
scroll to position [54, 0]
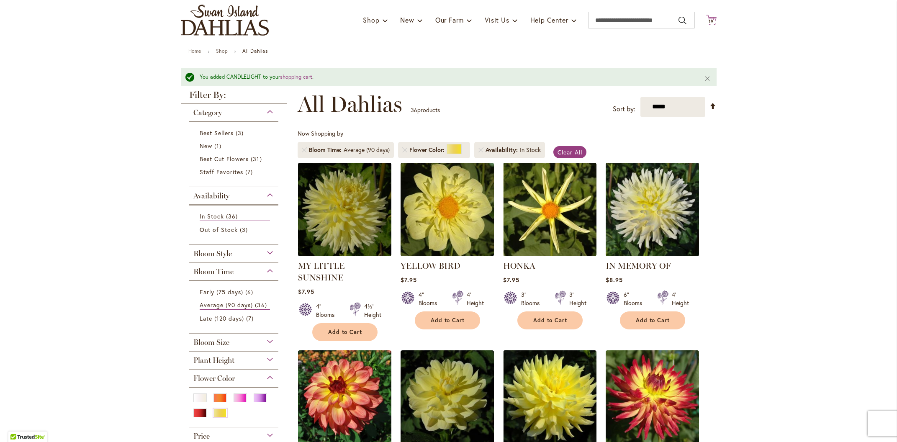
click at [715, 20] on span "19 19 items" at bounding box center [711, 22] width 8 height 4
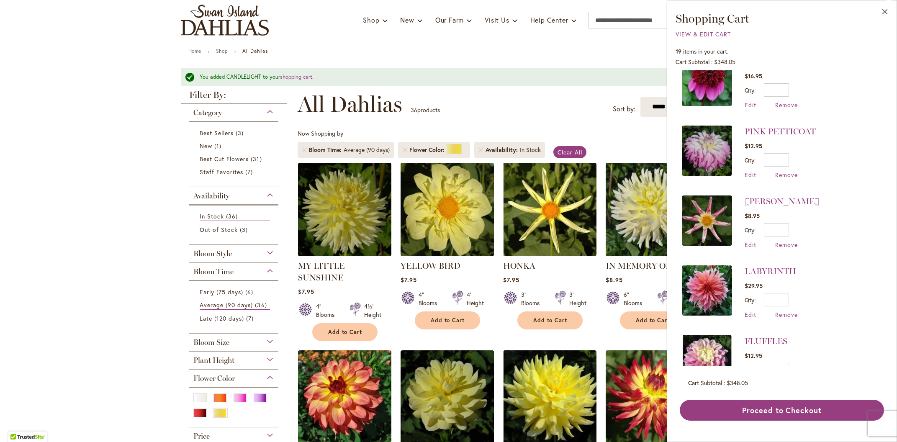
scroll to position [1025, 0]
